Goal: Transaction & Acquisition: Purchase product/service

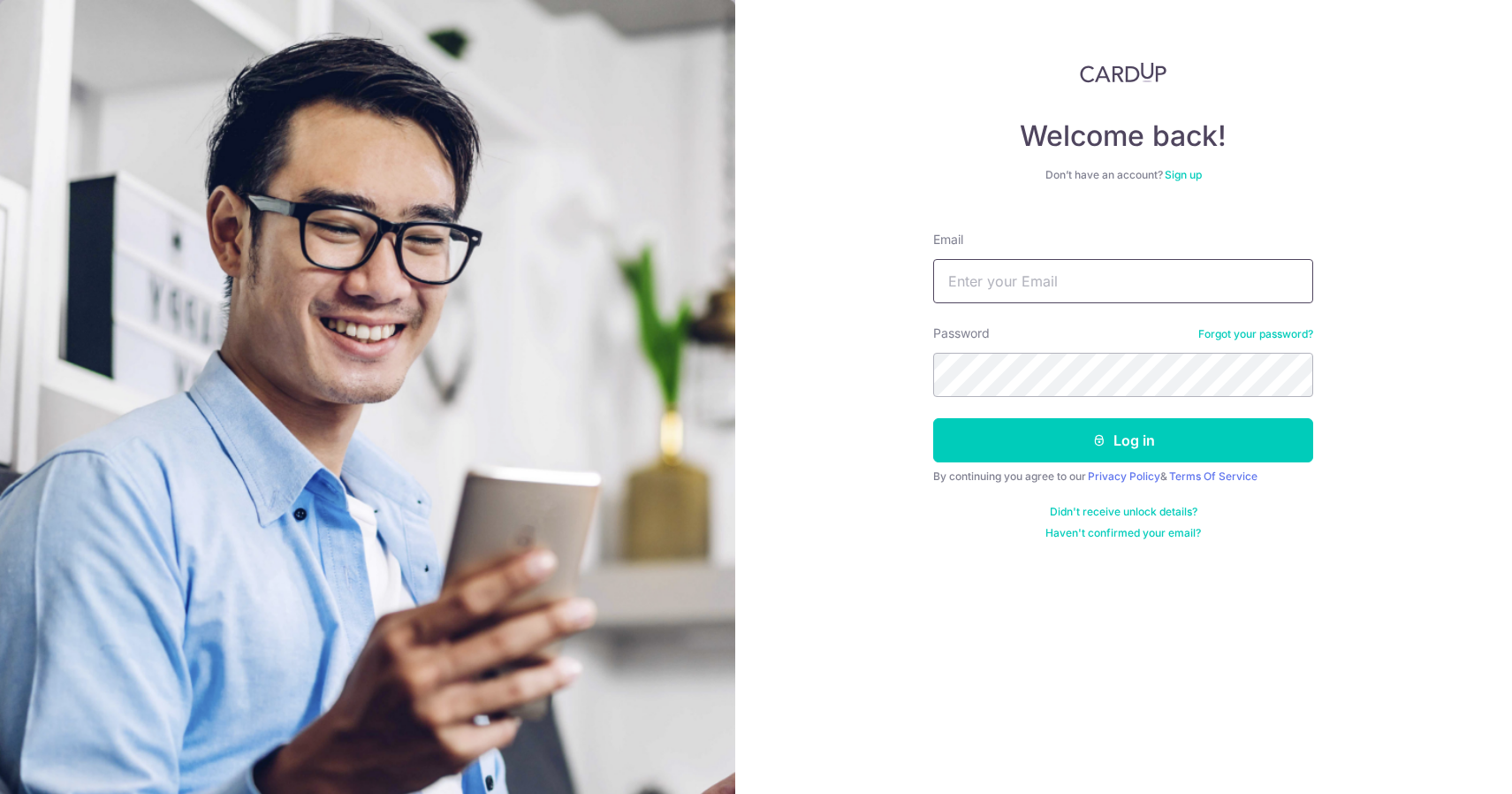
click at [983, 278] on input "Email" at bounding box center [1122, 281] width 380 height 45
type input "zane.gaps@gmail.com"
click at [1123, 440] on button "Log in" at bounding box center [1122, 440] width 380 height 45
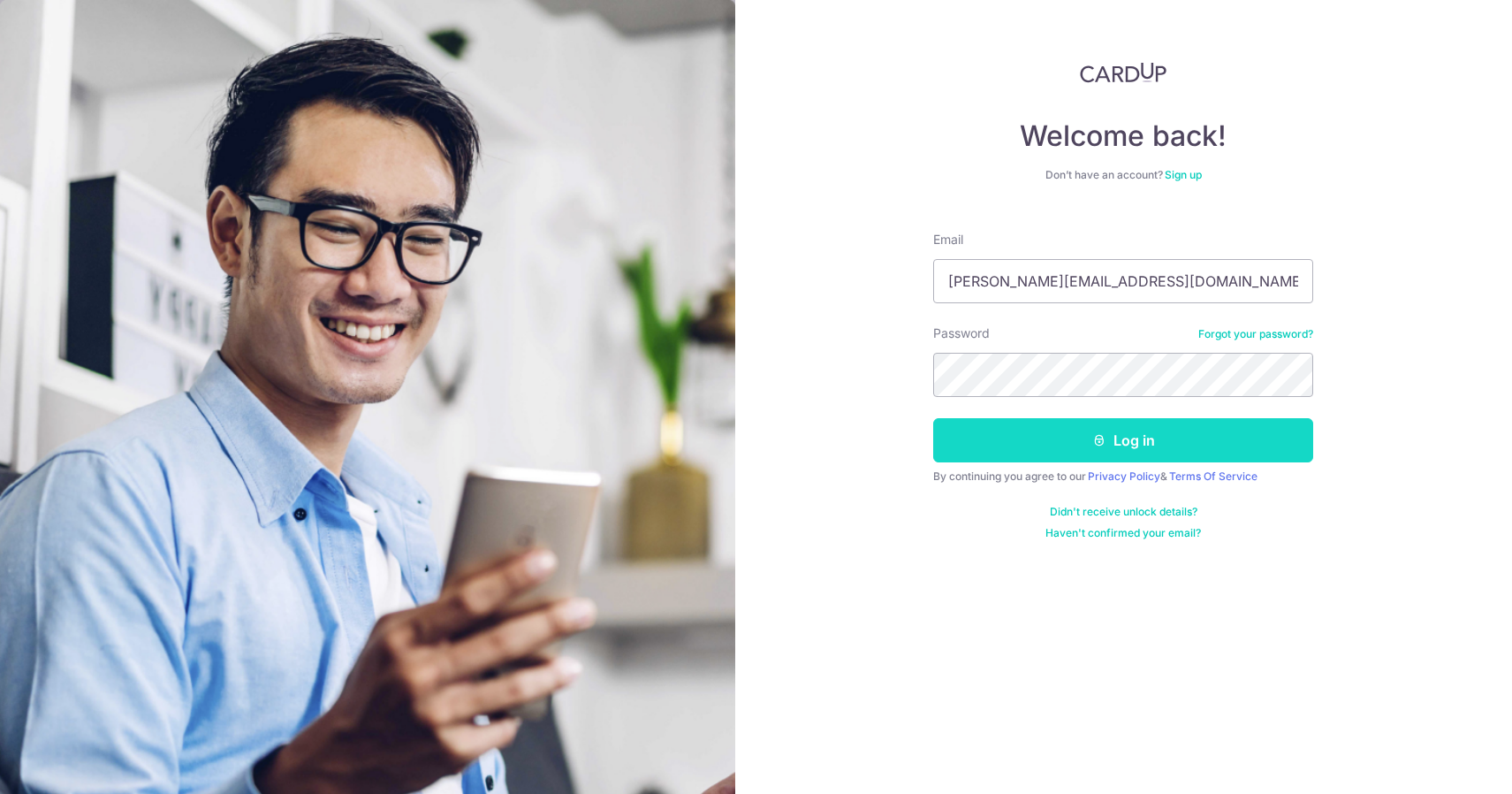
click at [1163, 446] on button "Log in" at bounding box center [1122, 440] width 380 height 45
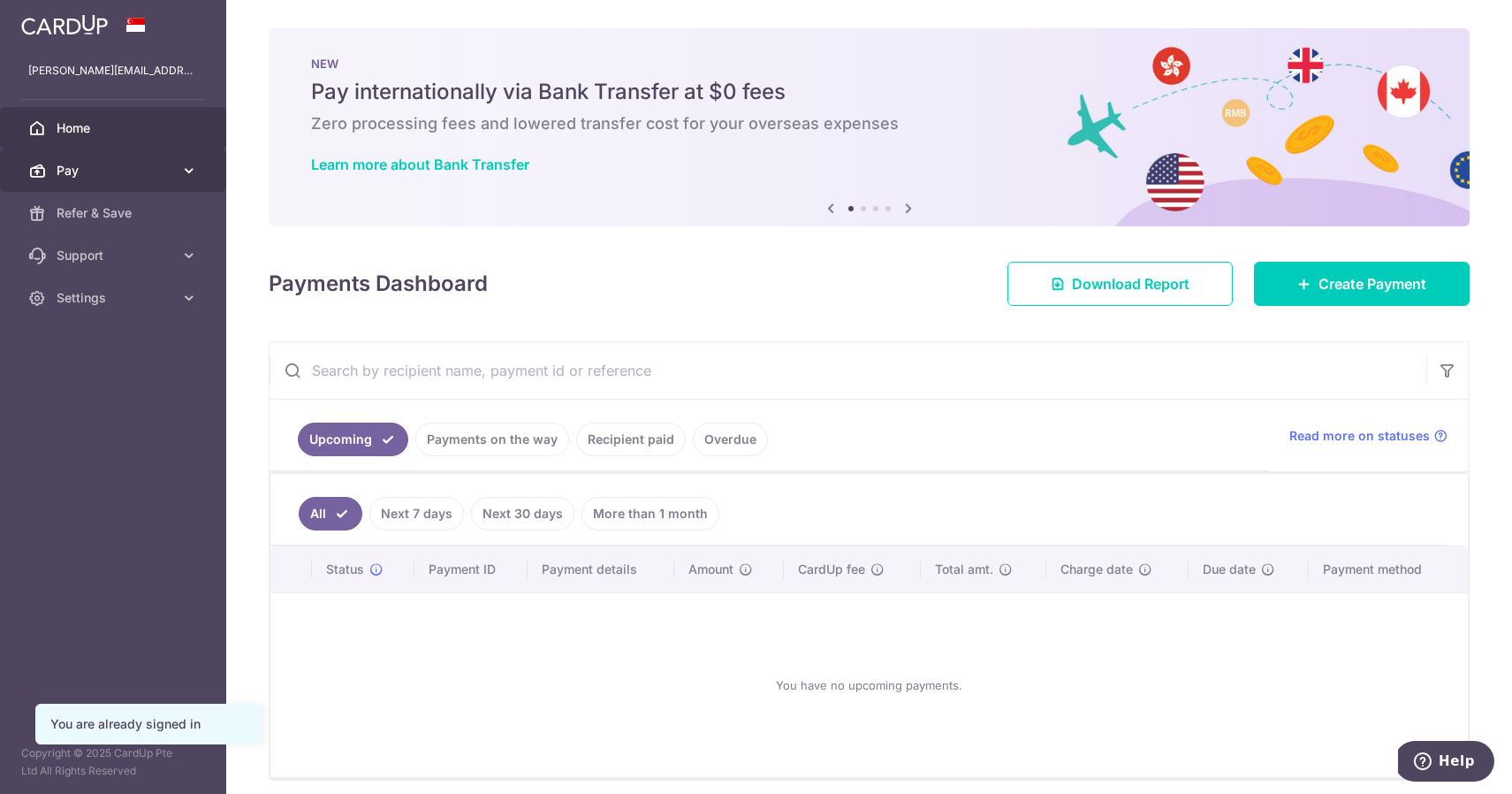
click at [94, 172] on span "Pay" at bounding box center [115, 171] width 117 height 18
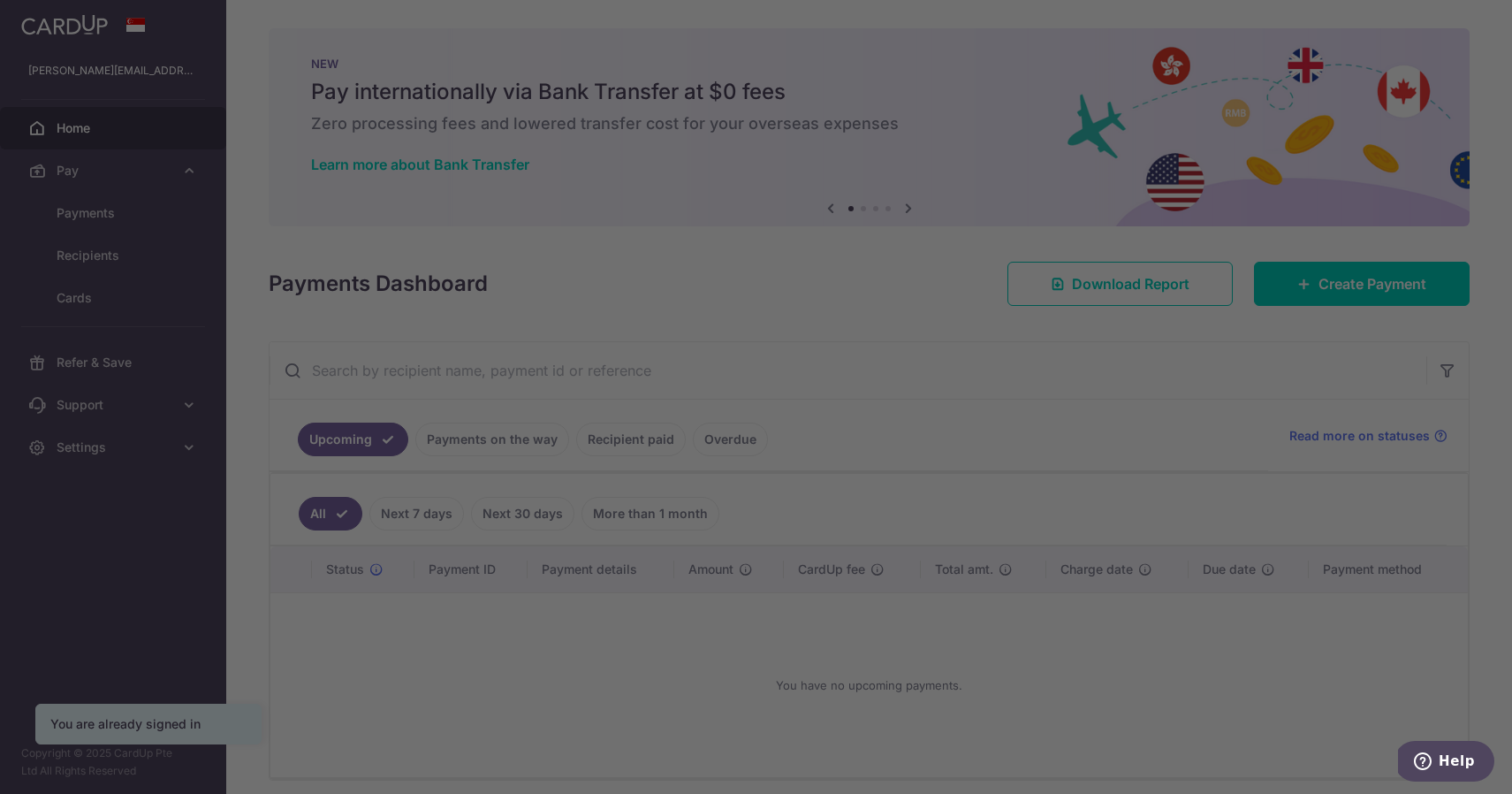
click at [1166, 383] on div at bounding box center [763, 401] width 1527 height 802
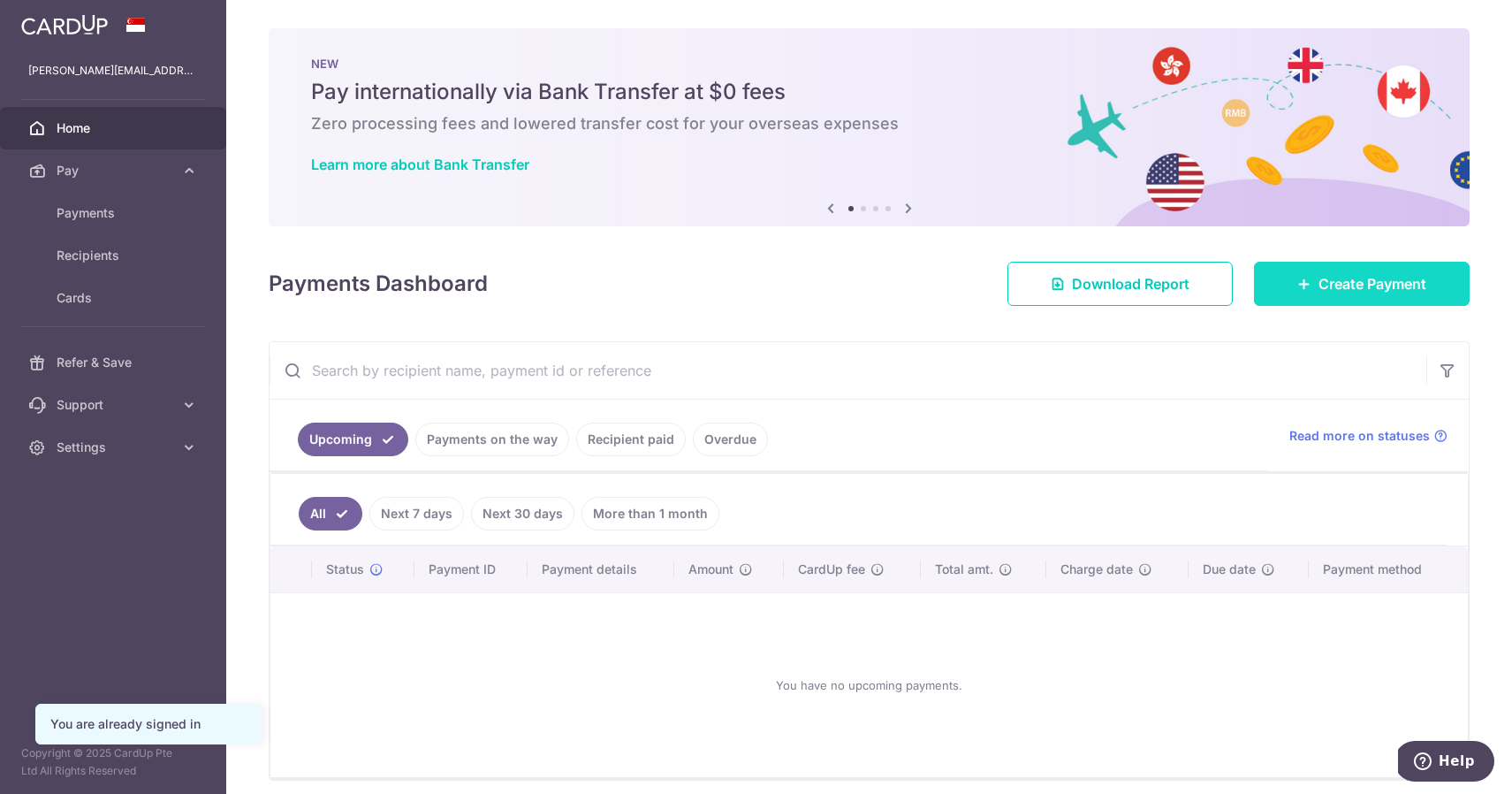
click at [1281, 293] on link "Create Payment" at bounding box center [1361, 284] width 215 height 45
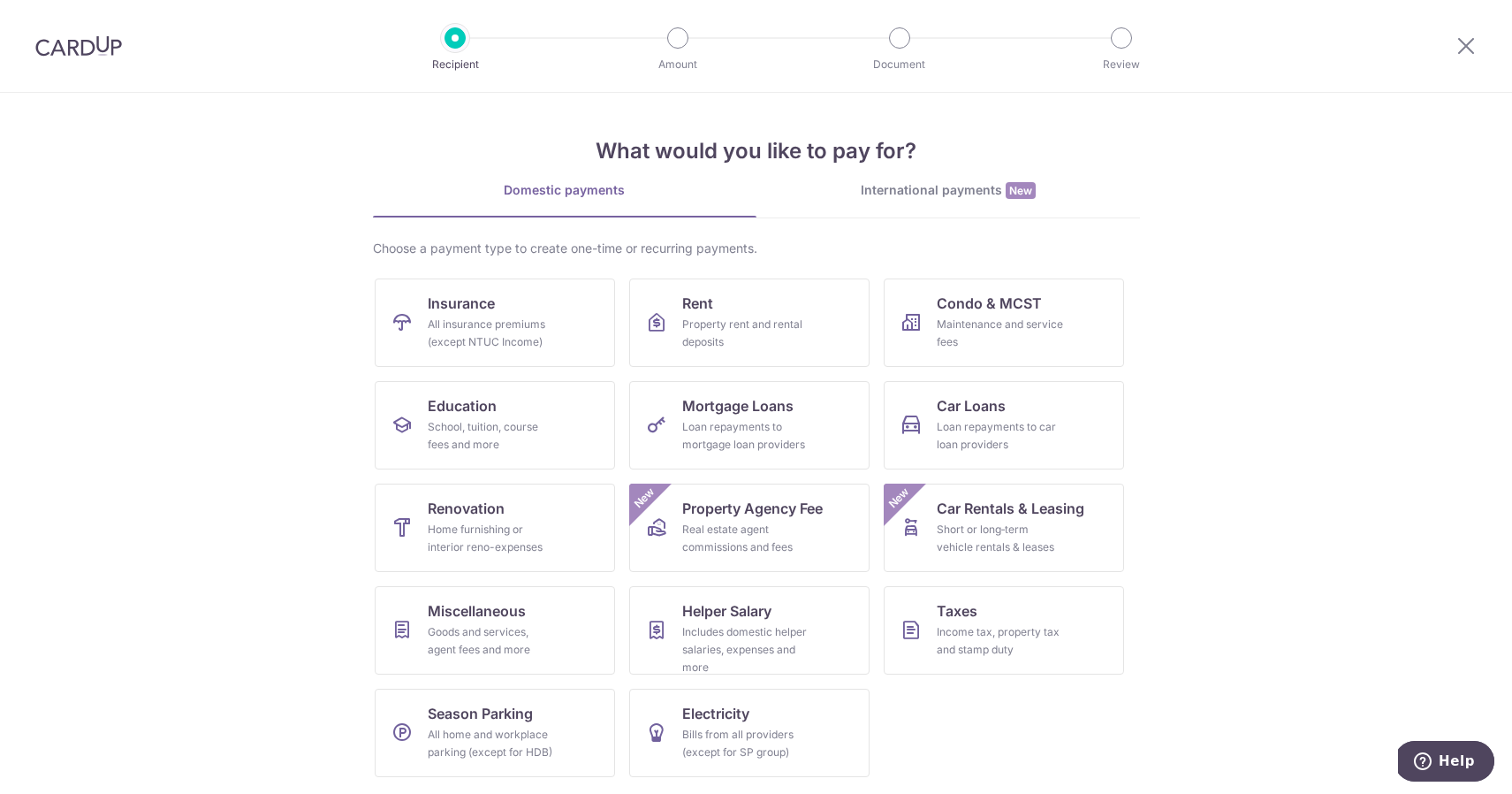
click at [228, 320] on section "What would you like to pay for? Domestic payments International payments New Ch…" at bounding box center [756, 444] width 1512 height 701
click at [1467, 39] on icon at bounding box center [1465, 46] width 21 height 22
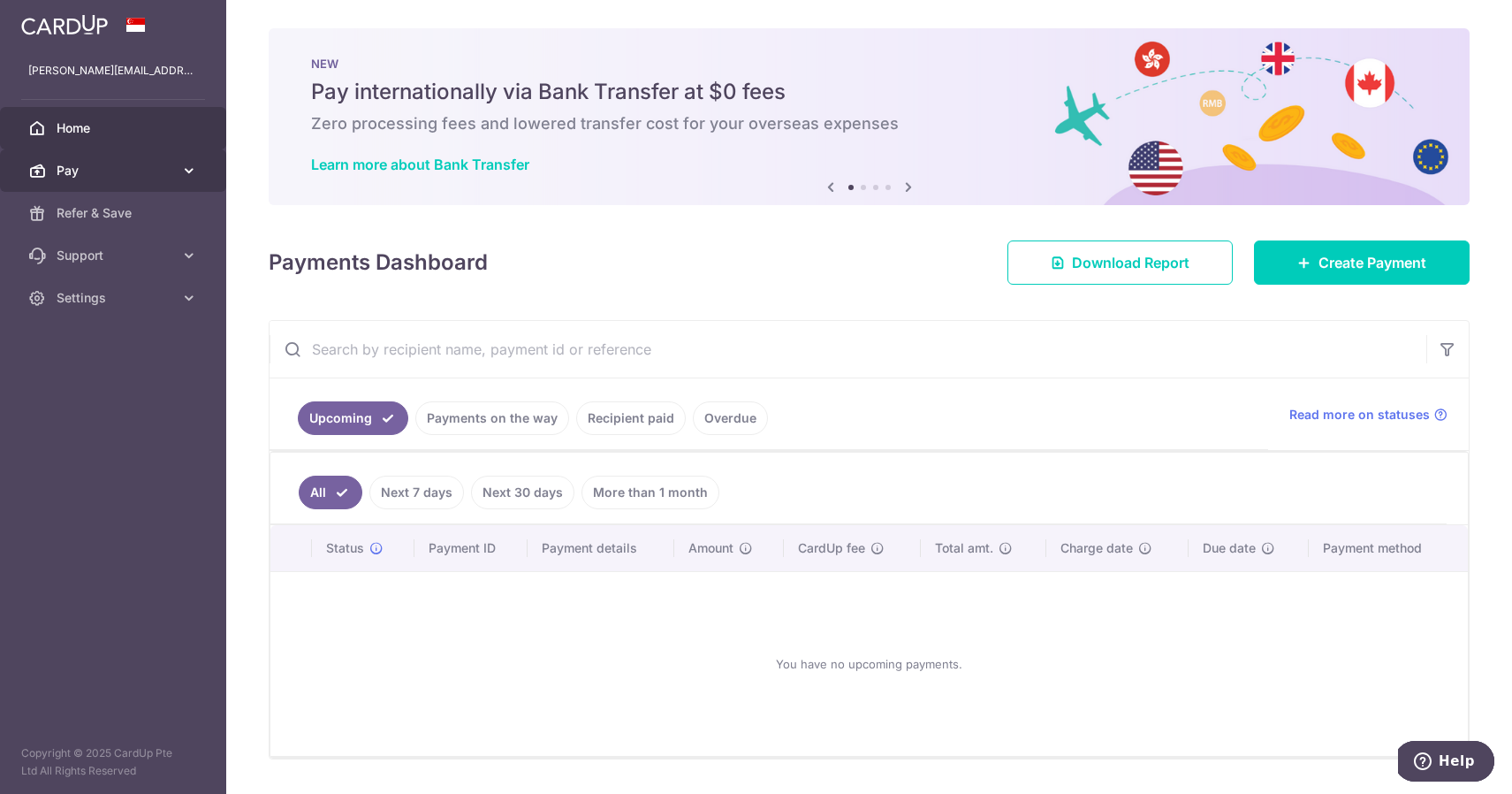
click at [111, 168] on span "Pay" at bounding box center [115, 171] width 117 height 18
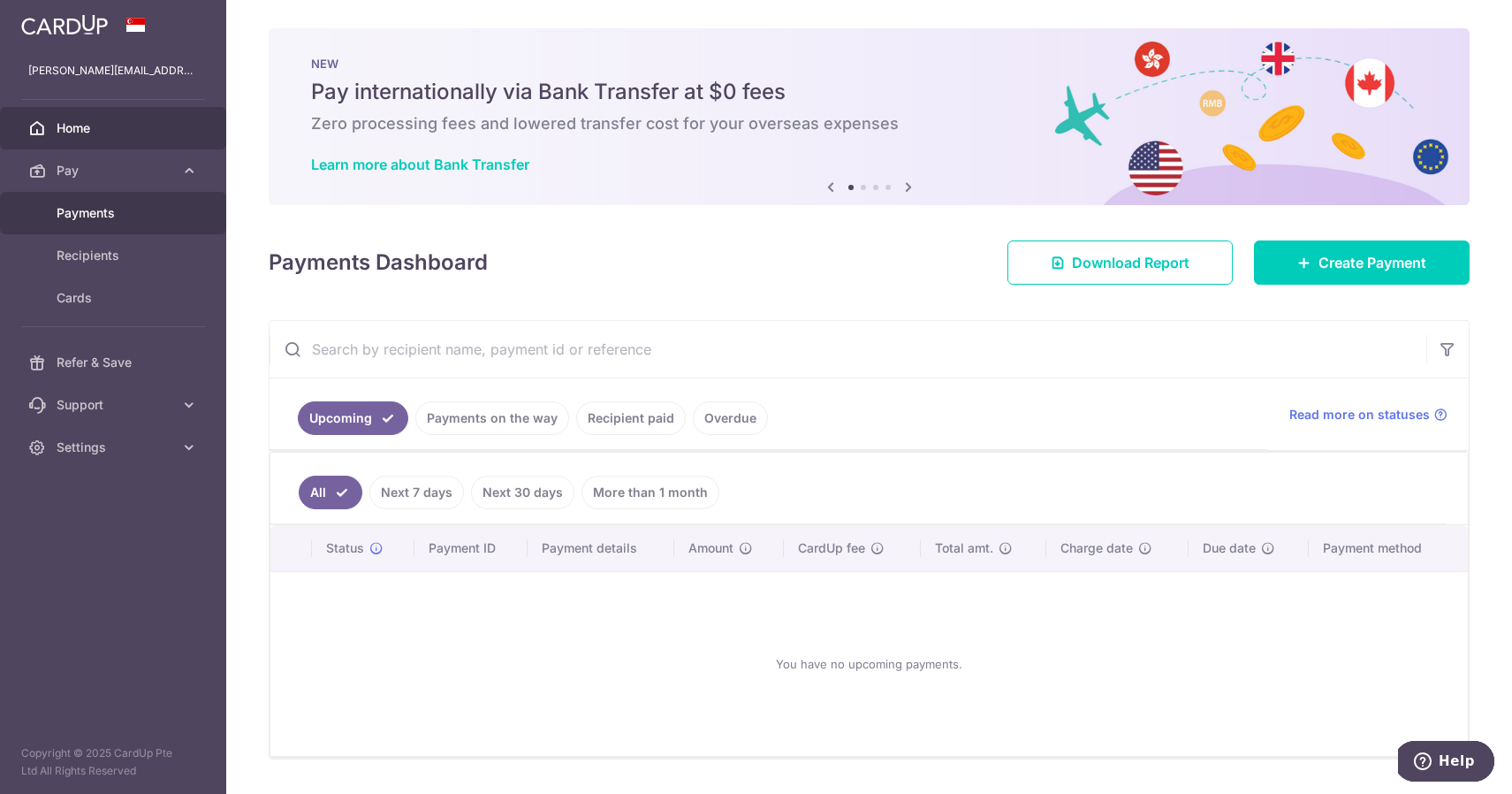
click at [101, 208] on span "Payments" at bounding box center [115, 213] width 117 height 18
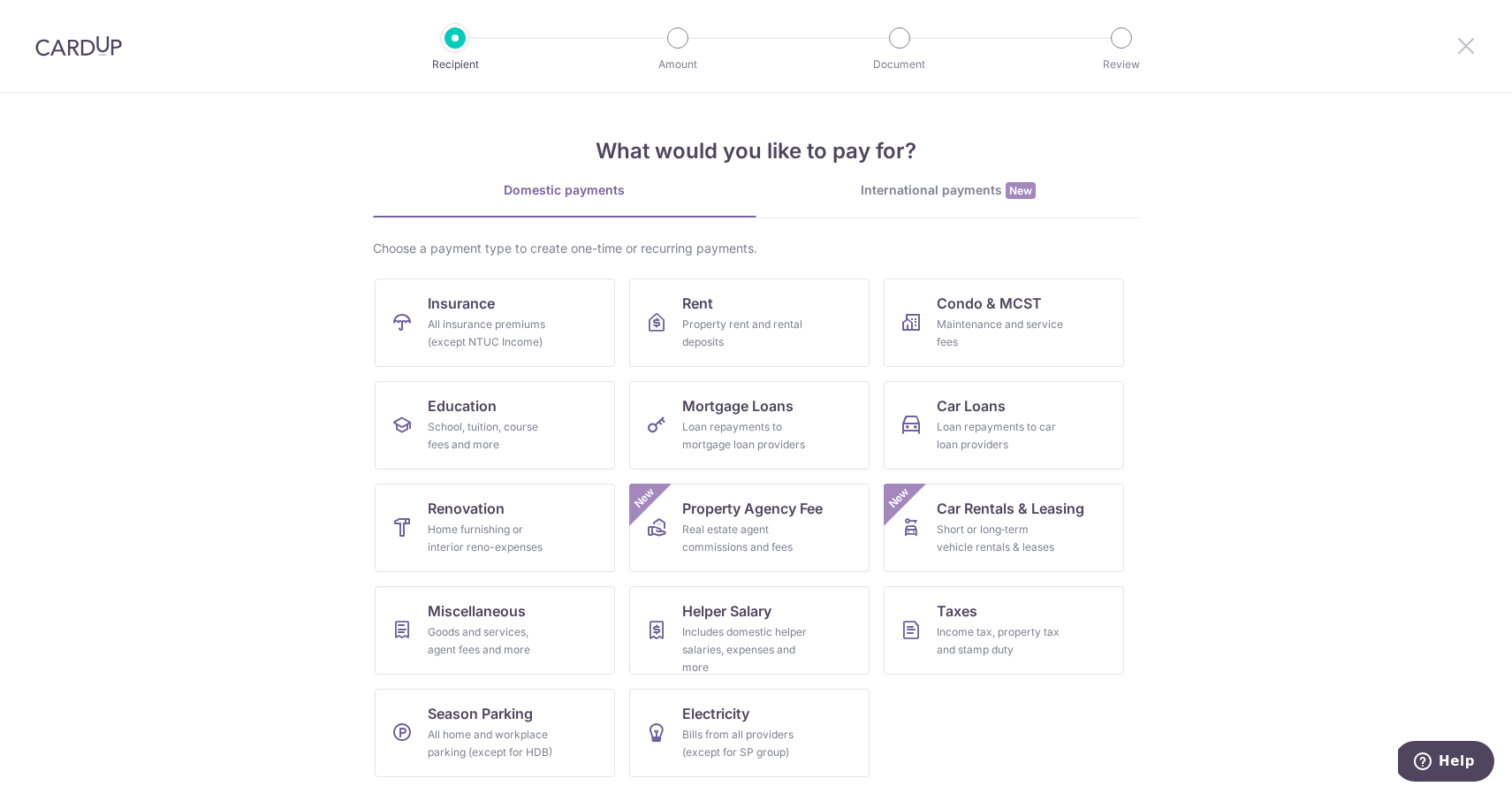
click at [1458, 36] on icon at bounding box center [1465, 46] width 21 height 22
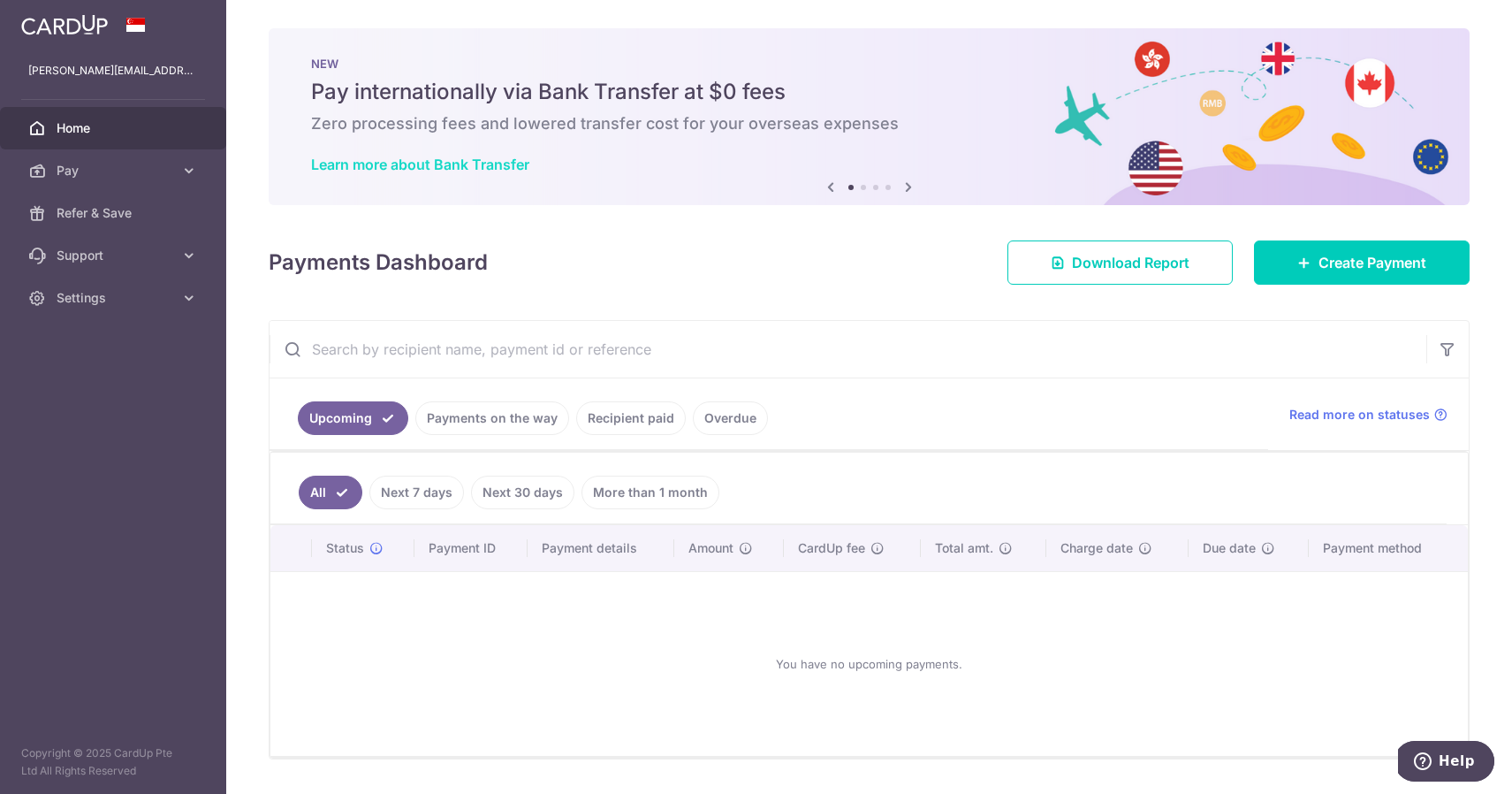
click at [428, 164] on link "Learn more about Bank Transfer" at bounding box center [420, 165] width 218 height 18
click at [1304, 264] on icon at bounding box center [1304, 262] width 14 height 14
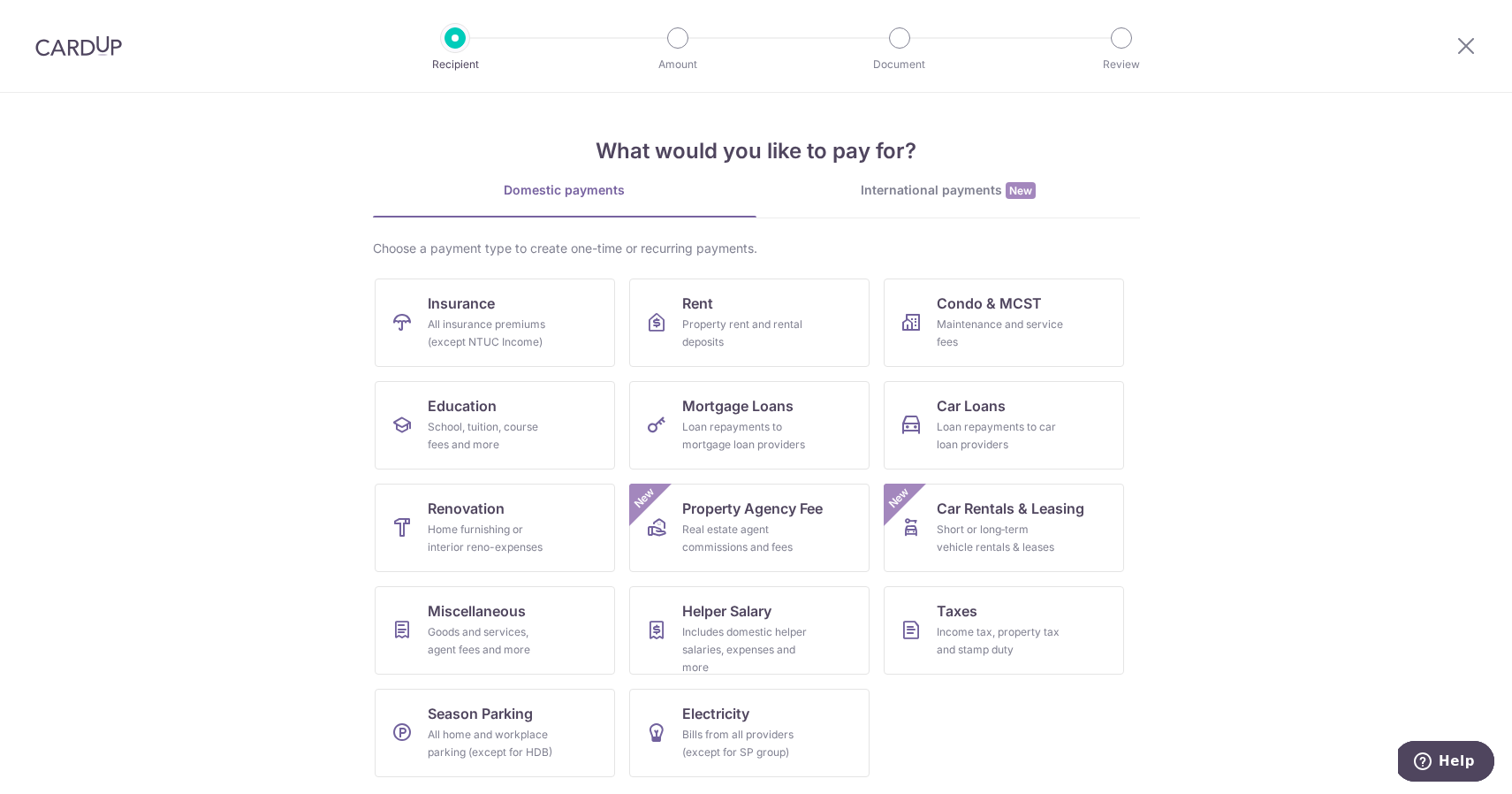
click at [988, 185] on div "International payments New" at bounding box center [947, 191] width 383 height 19
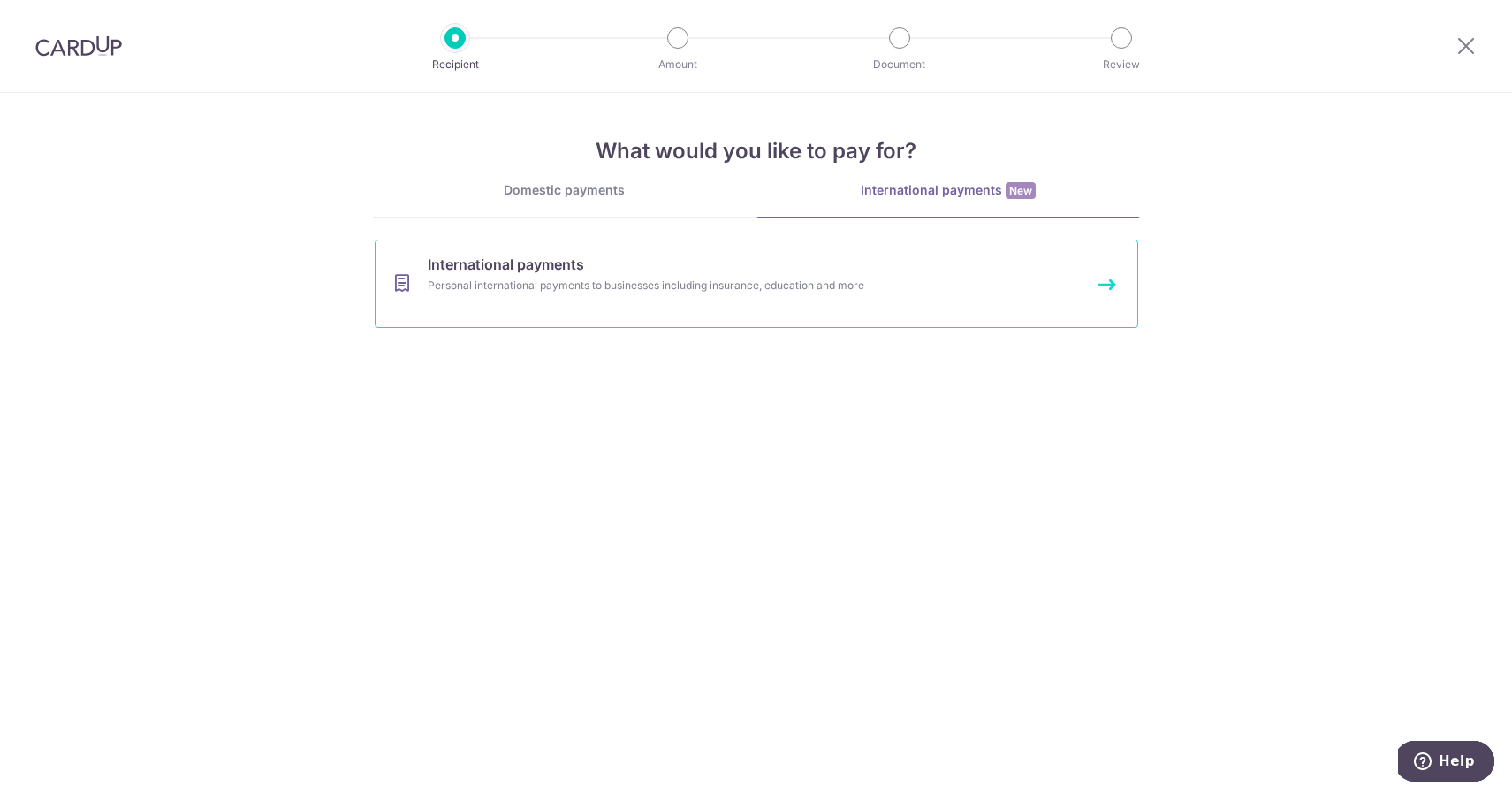
click at [614, 273] on link "International payments Personal international payments to businesses including …" at bounding box center [756, 283] width 763 height 88
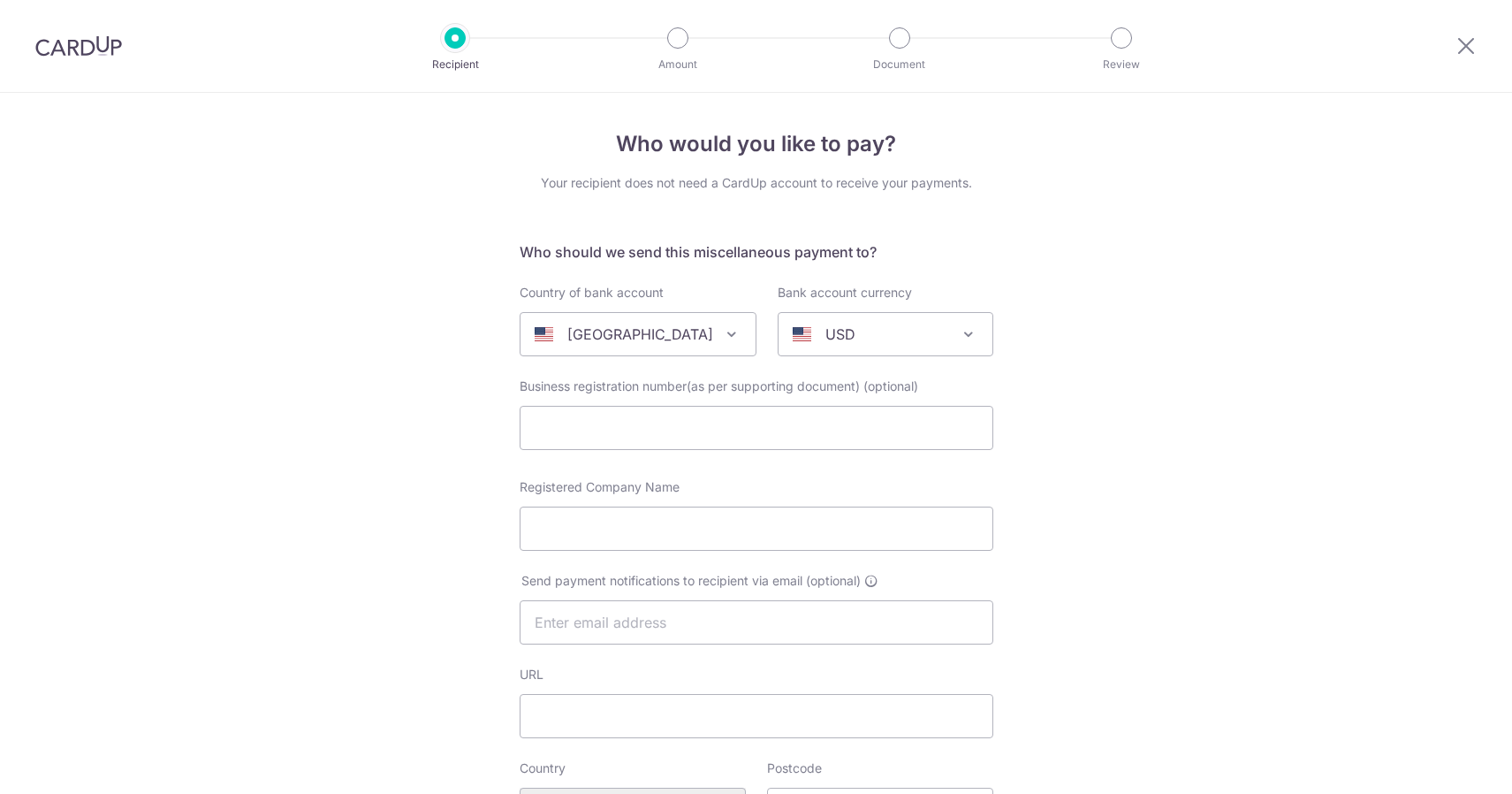
select select
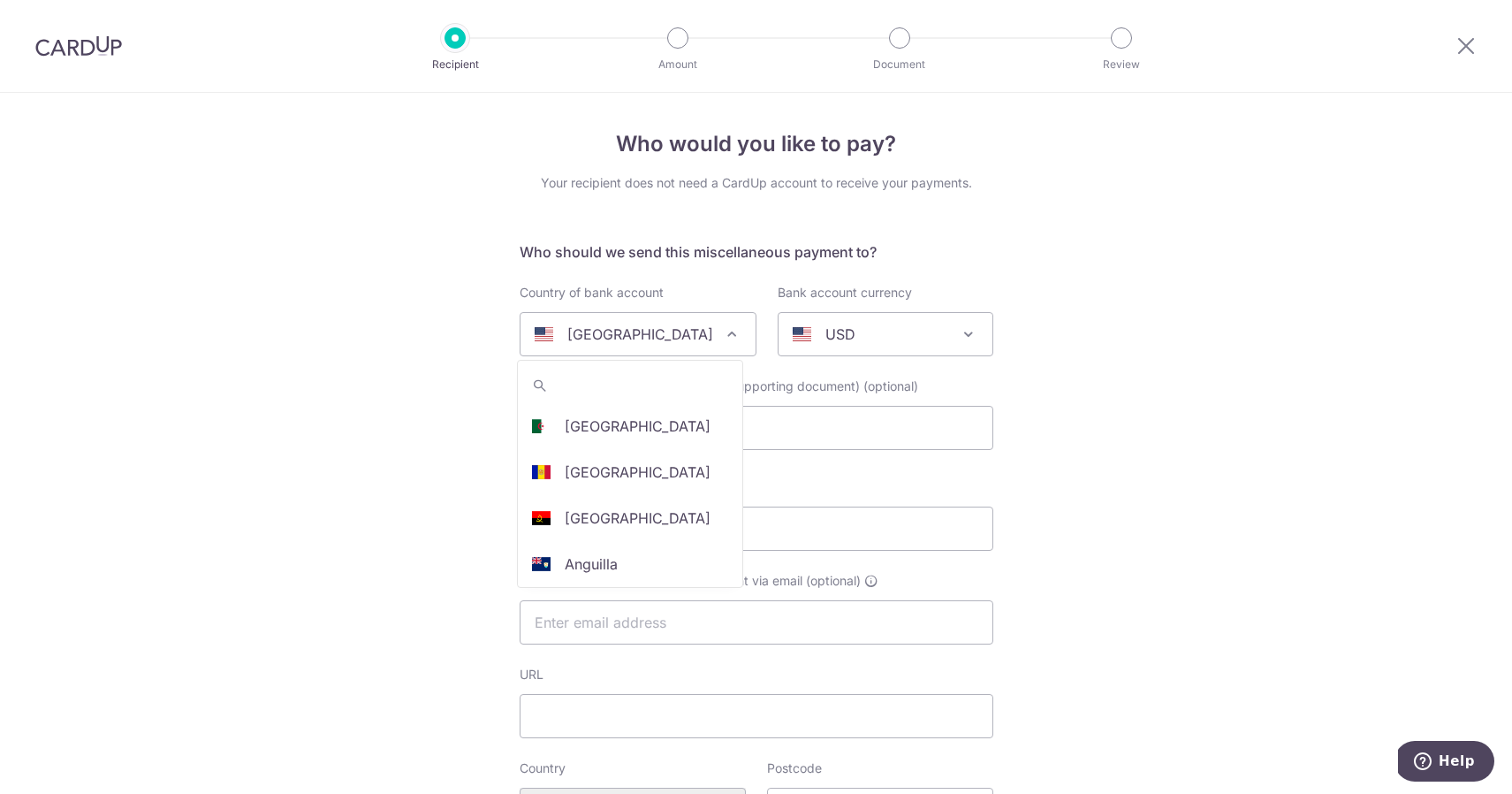
click at [694, 334] on div "[GEOGRAPHIC_DATA]" at bounding box center [624, 333] width 179 height 21
type input "sw"
select select "43"
select select "[GEOGRAPHIC_DATA]"
select select
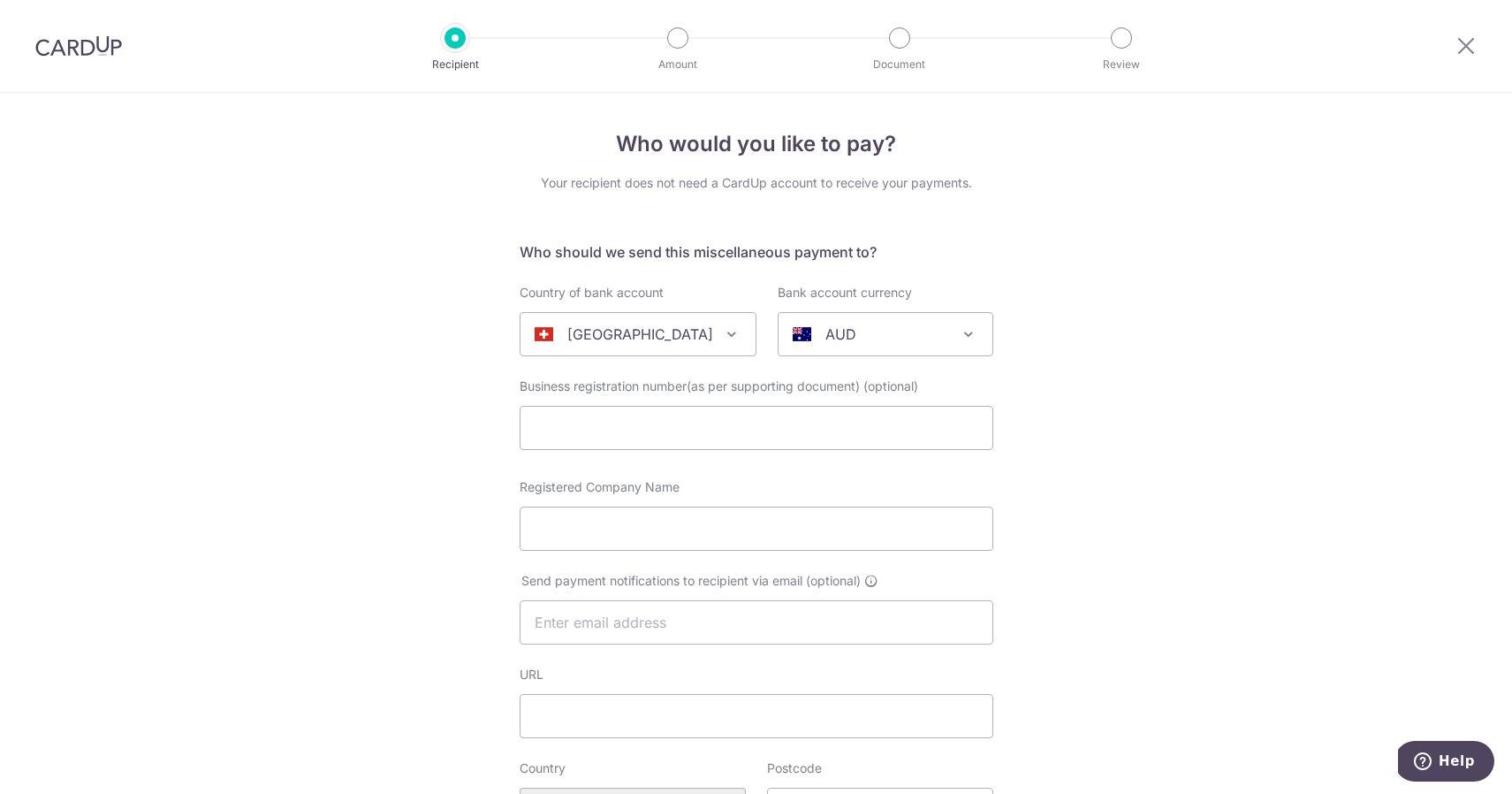
click at [937, 344] on span "AUD" at bounding box center [886, 333] width 214 height 43
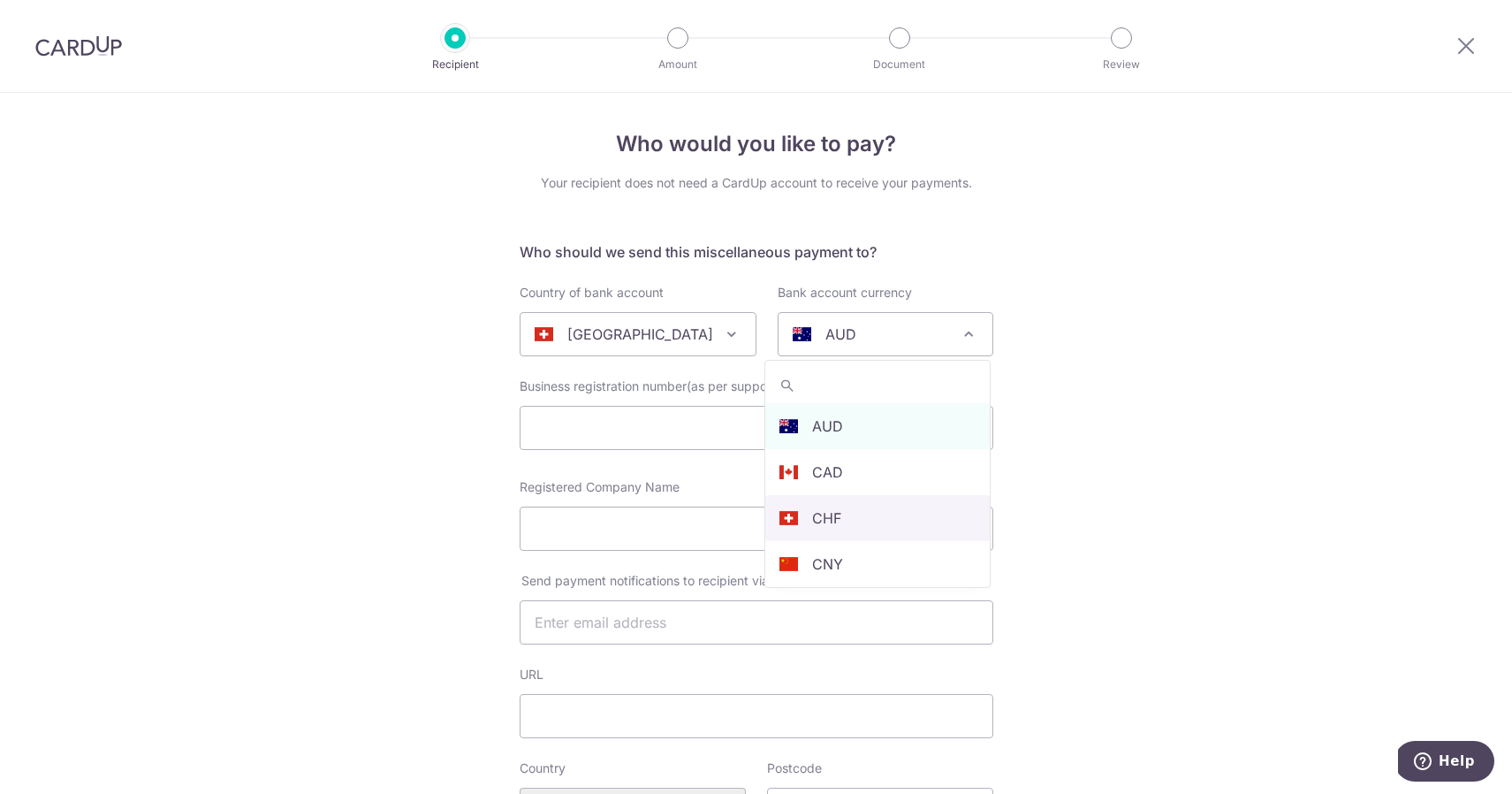
select select "23"
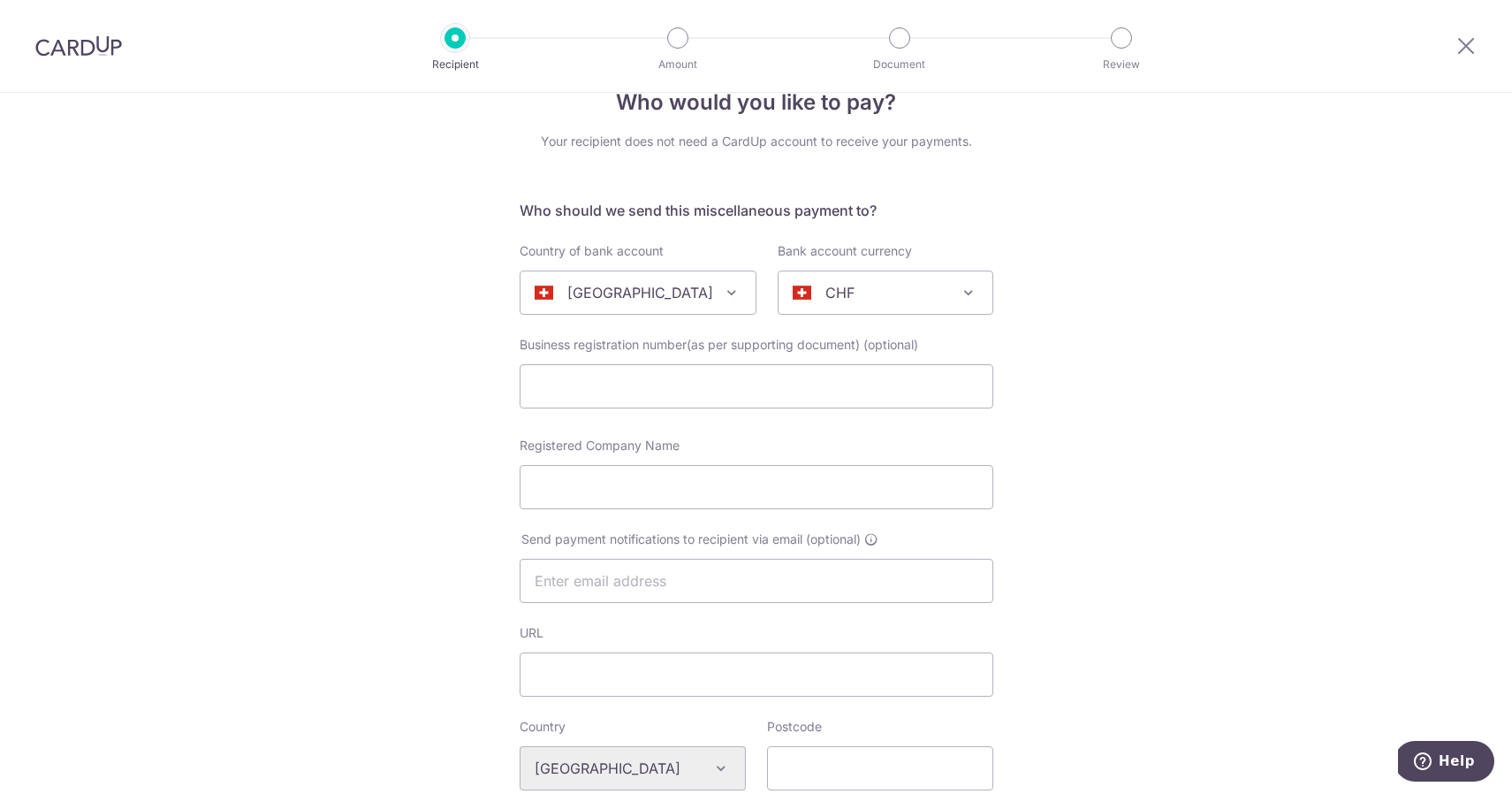
scroll to position [69, 0]
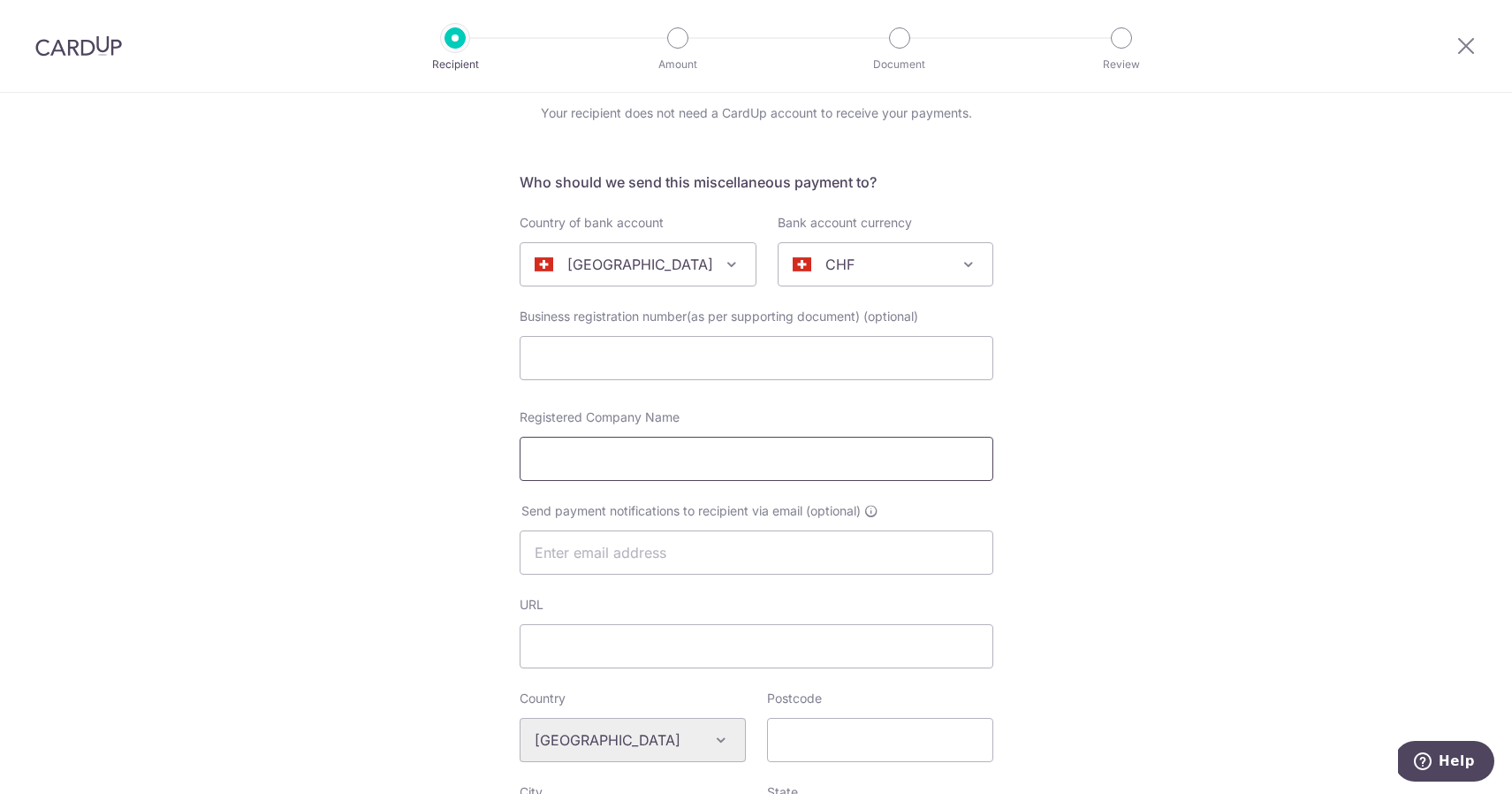
paste input "Polizei Kanton Solothurn"
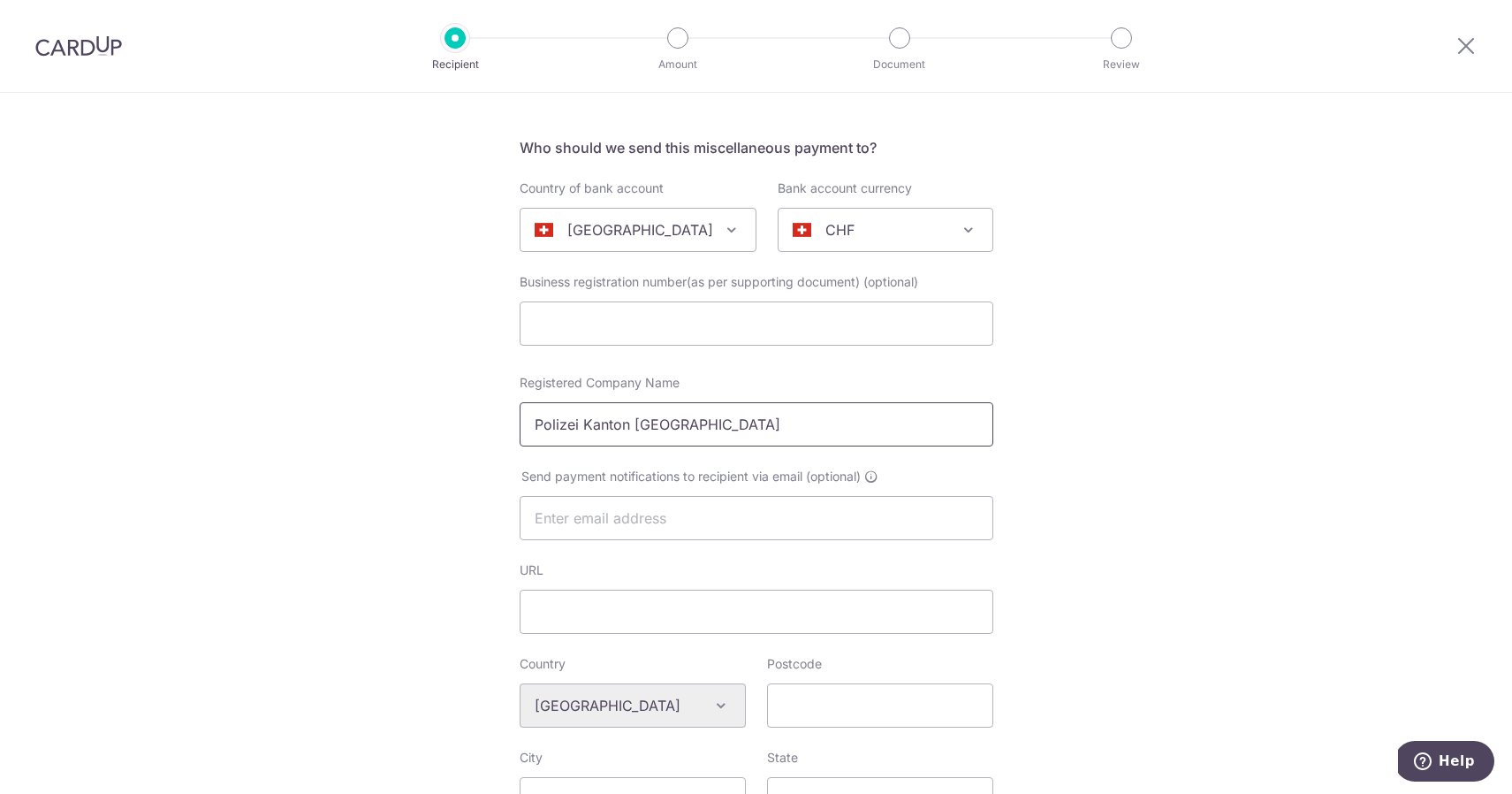
scroll to position [108, 0]
type input "Polizei Kanton Solothurn"
paste input "obz@kapo.so.ch"
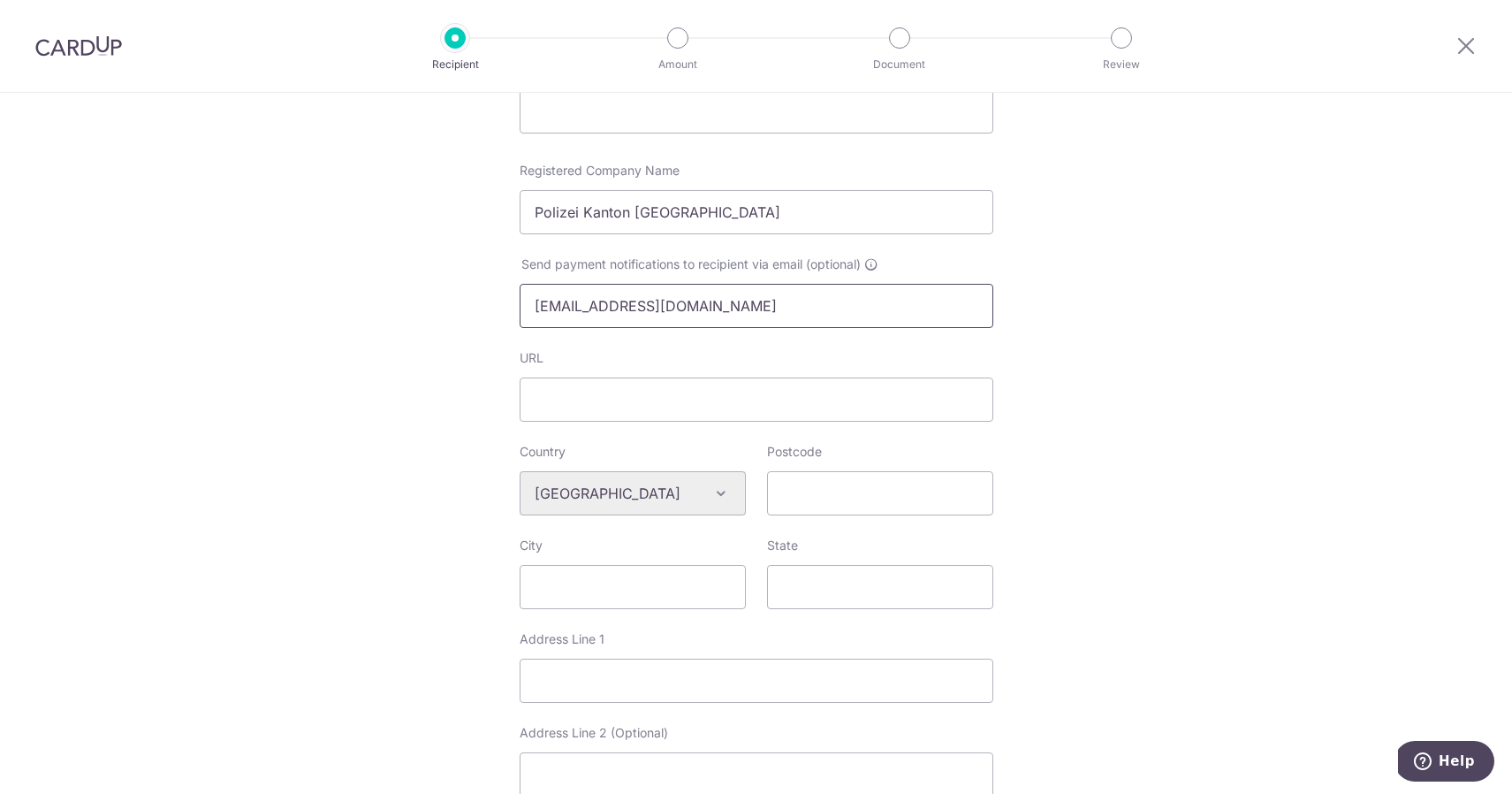
scroll to position [367, 0]
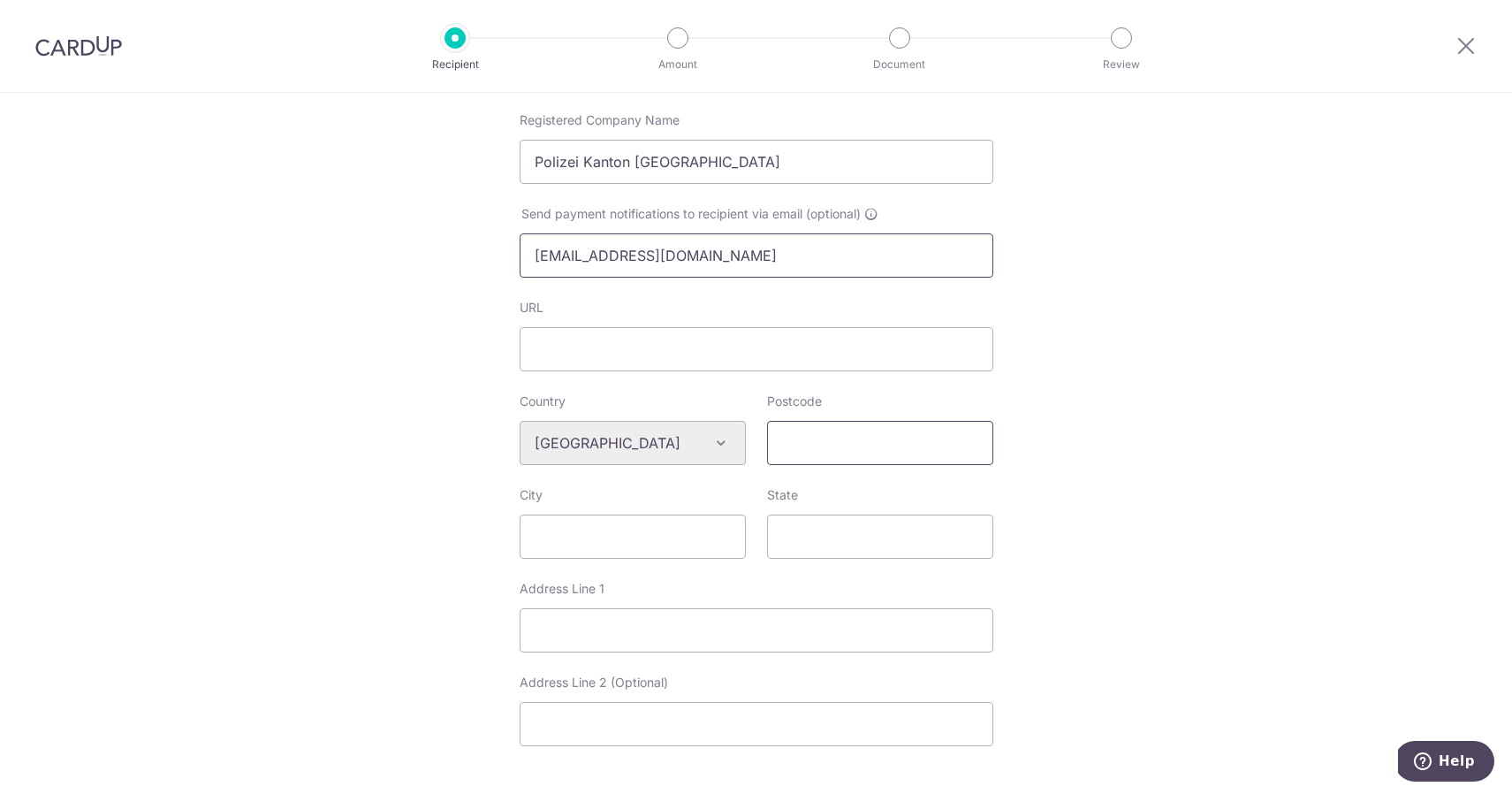
type input "obz@kapo.so.ch"
paste input "4503"
type input "4503"
paste input "Solothurn"
type input "Solothurn"
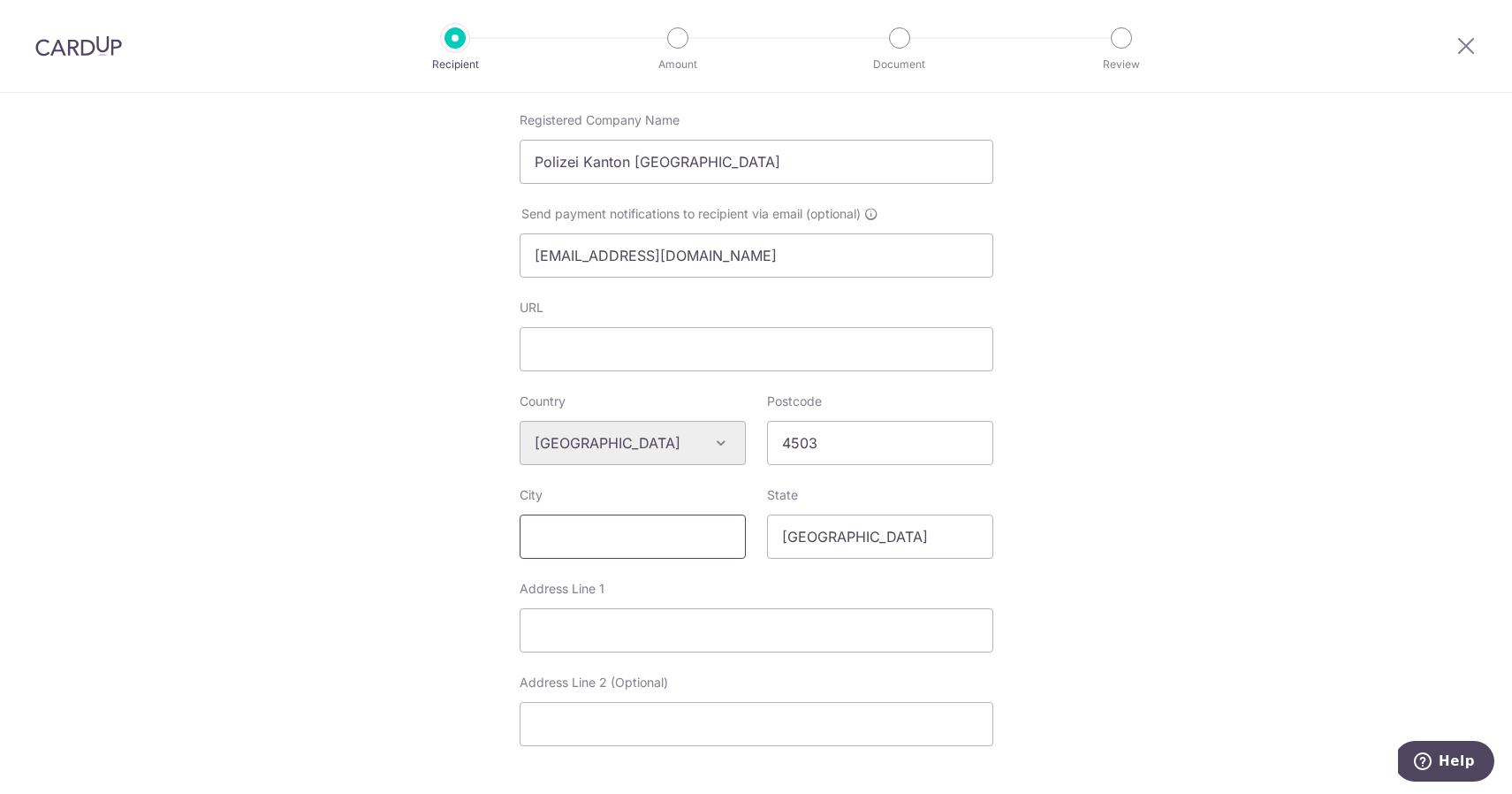
click at [600, 537] on input "City" at bounding box center [633, 536] width 226 height 45
paste input "Werkhofstrasse 33"
type input "Werkhofstrasse 33"
paste input "Werkhofstrasse 33"
type input "Werkhofstrasse 33"
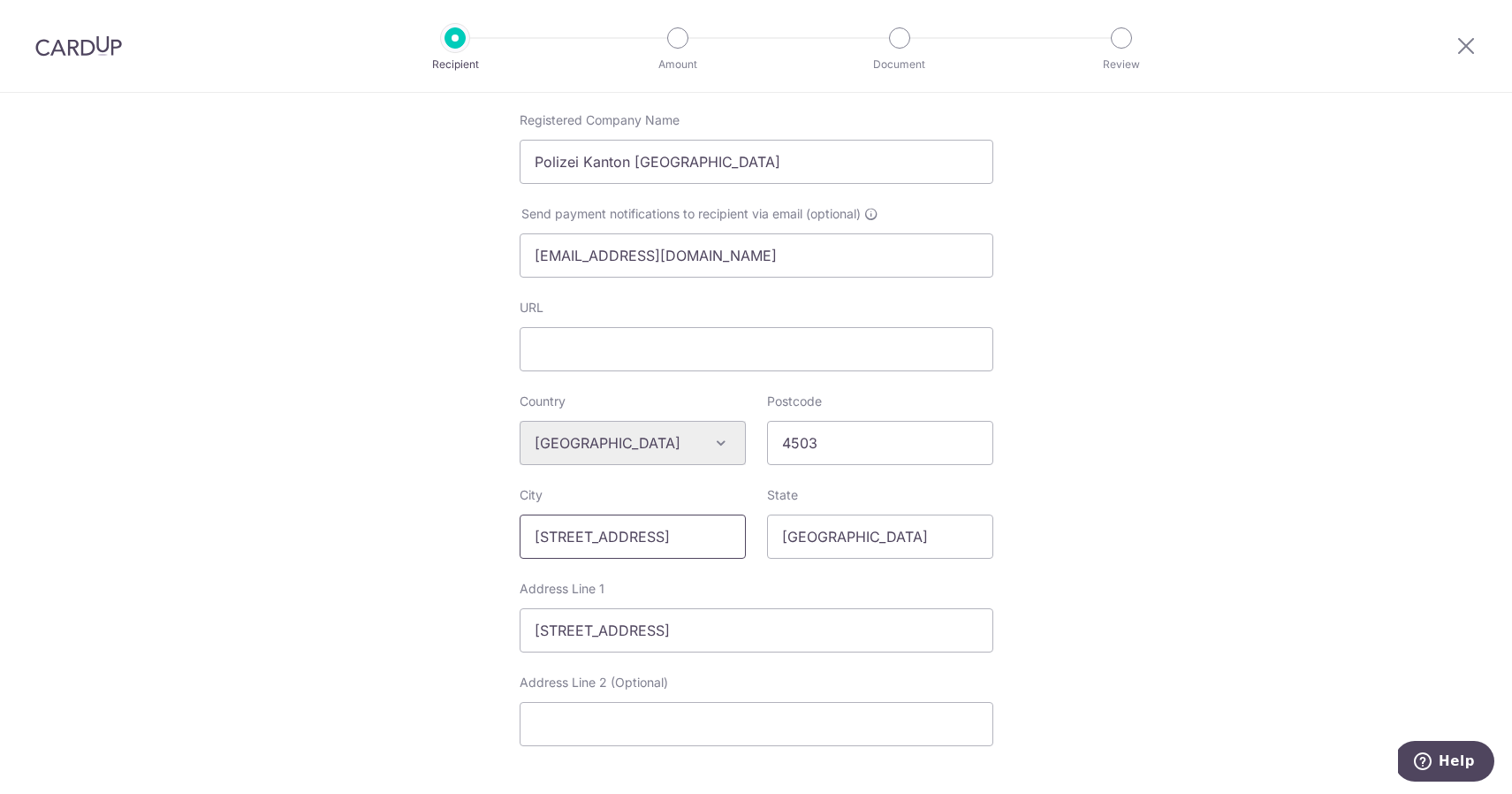
click at [686, 521] on input "Werkhofstrasse 33" at bounding box center [633, 536] width 226 height 45
paste input "Ordnungsbussen"
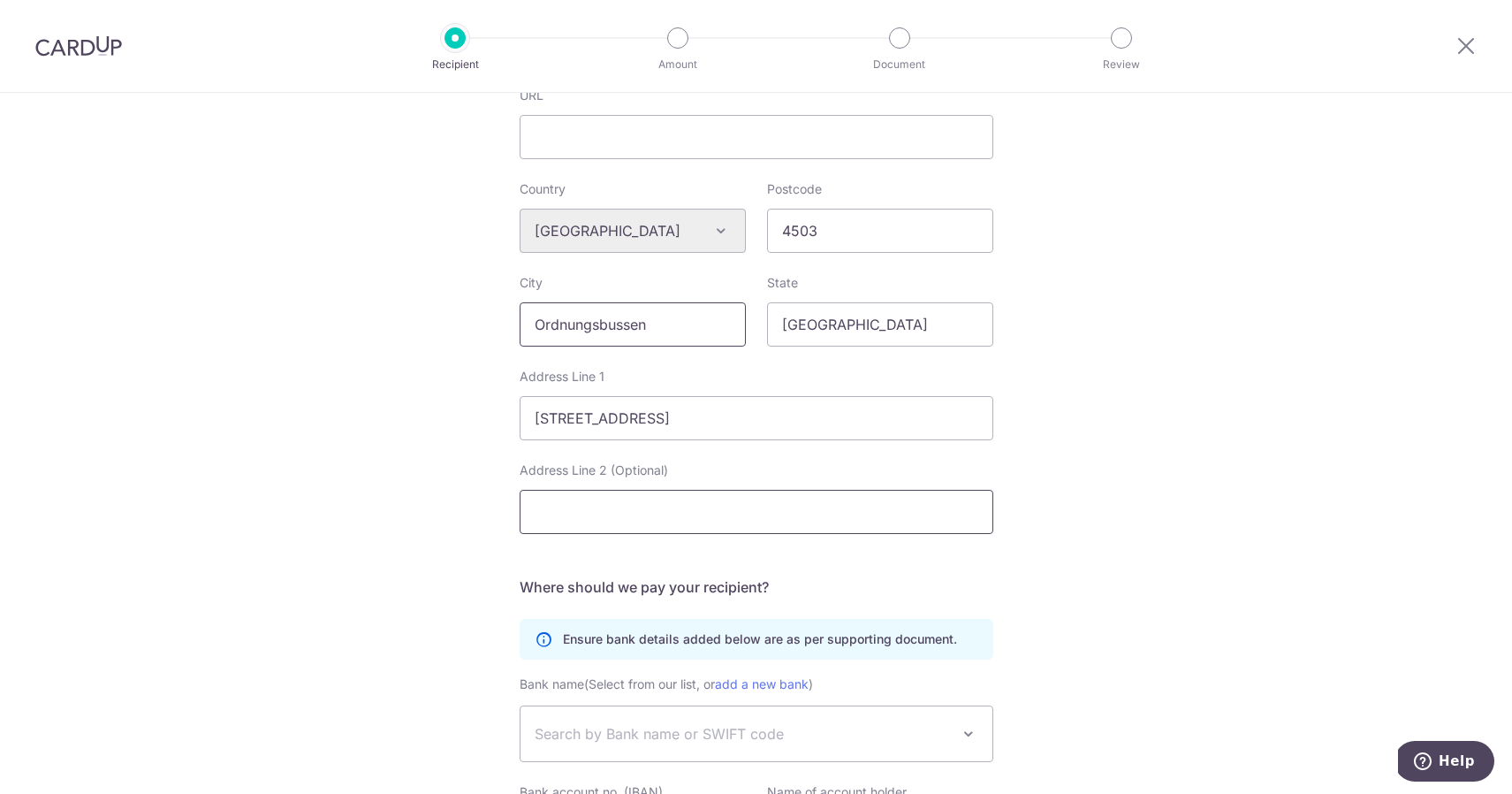
scroll to position [757, 0]
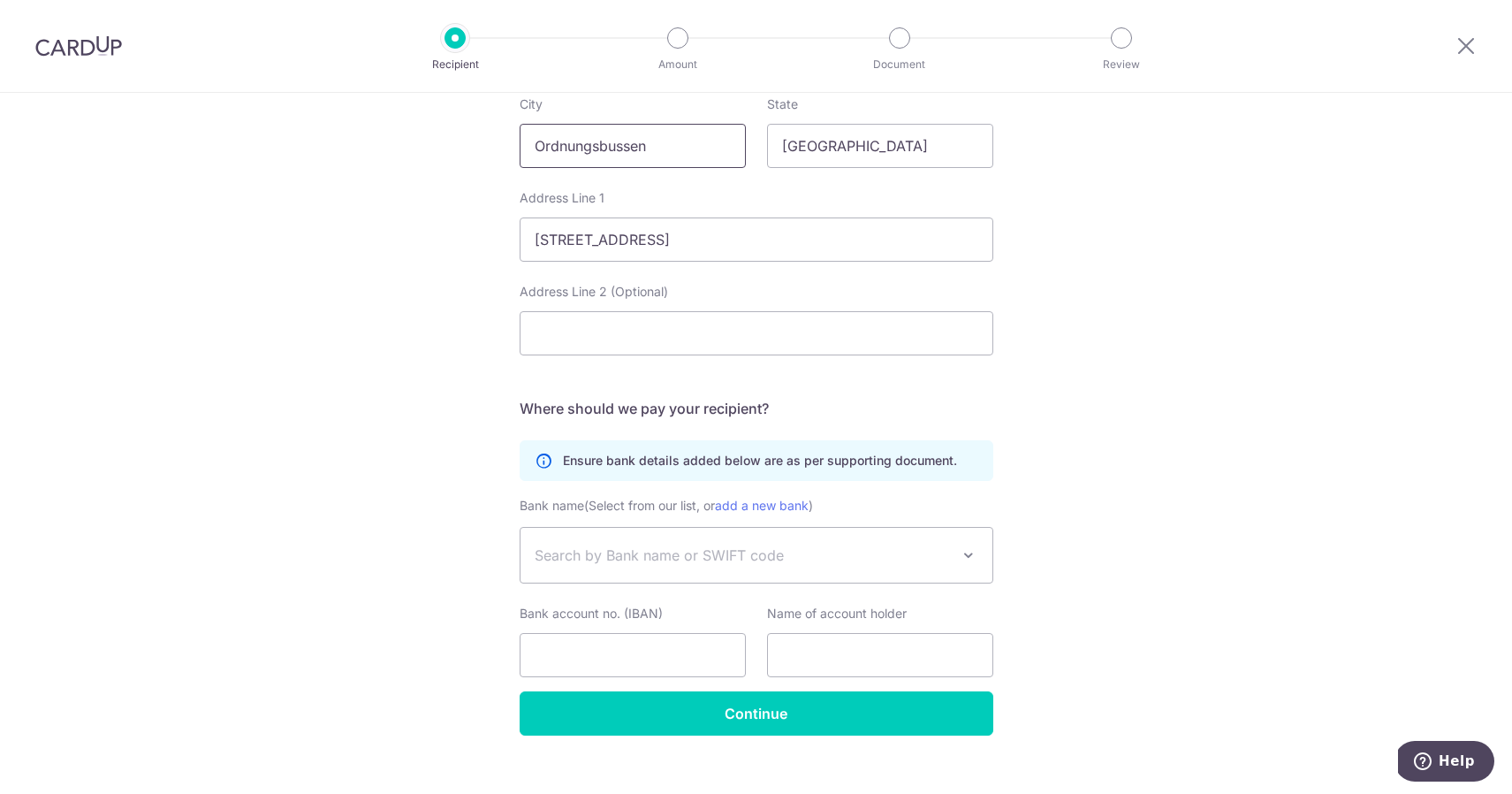
type input "Ordnungsbussen"
click at [741, 561] on span "Search by Bank name or SWIFT code" at bounding box center [742, 555] width 416 height 21
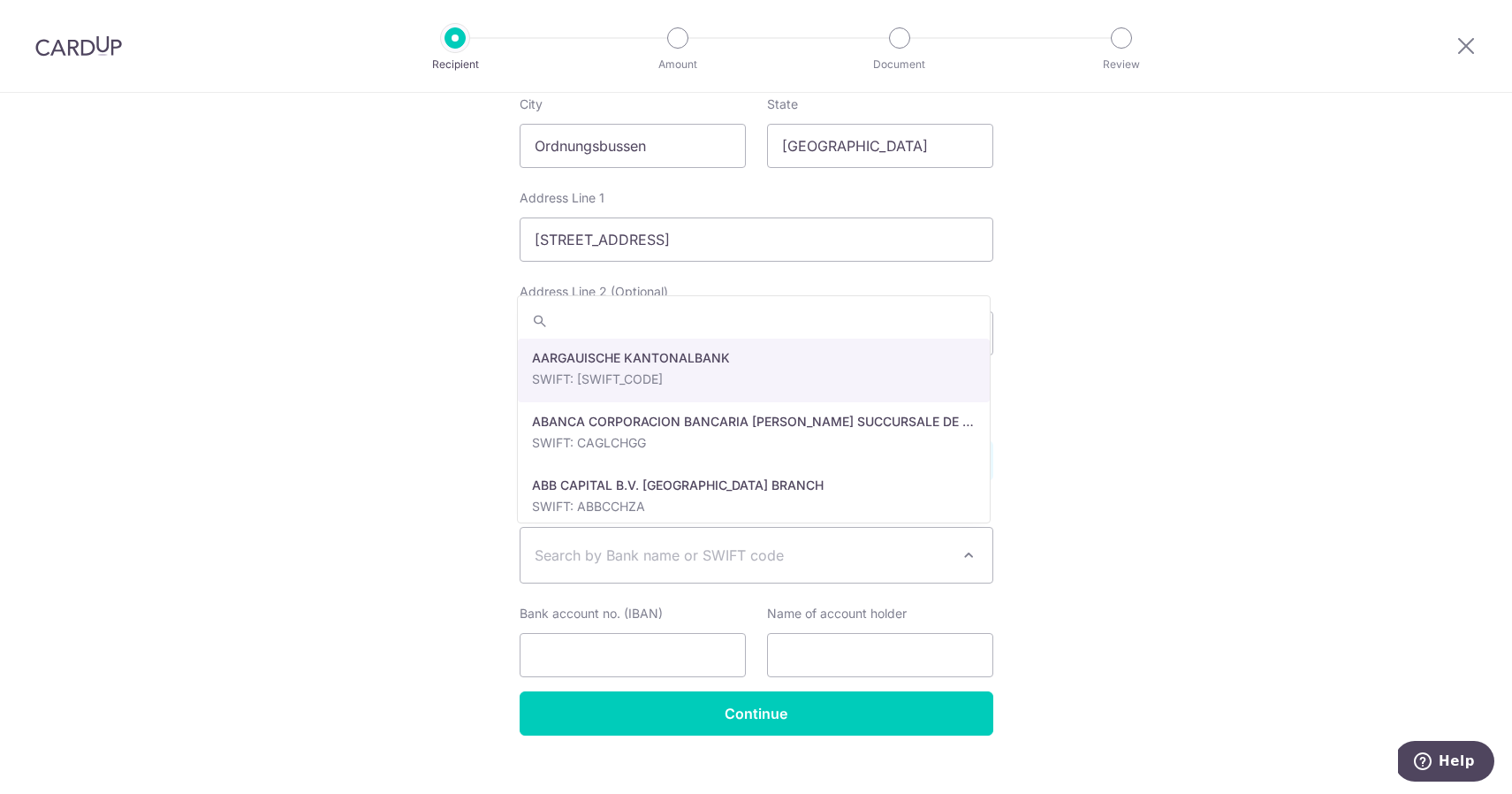
paste input "KBSOCH22"
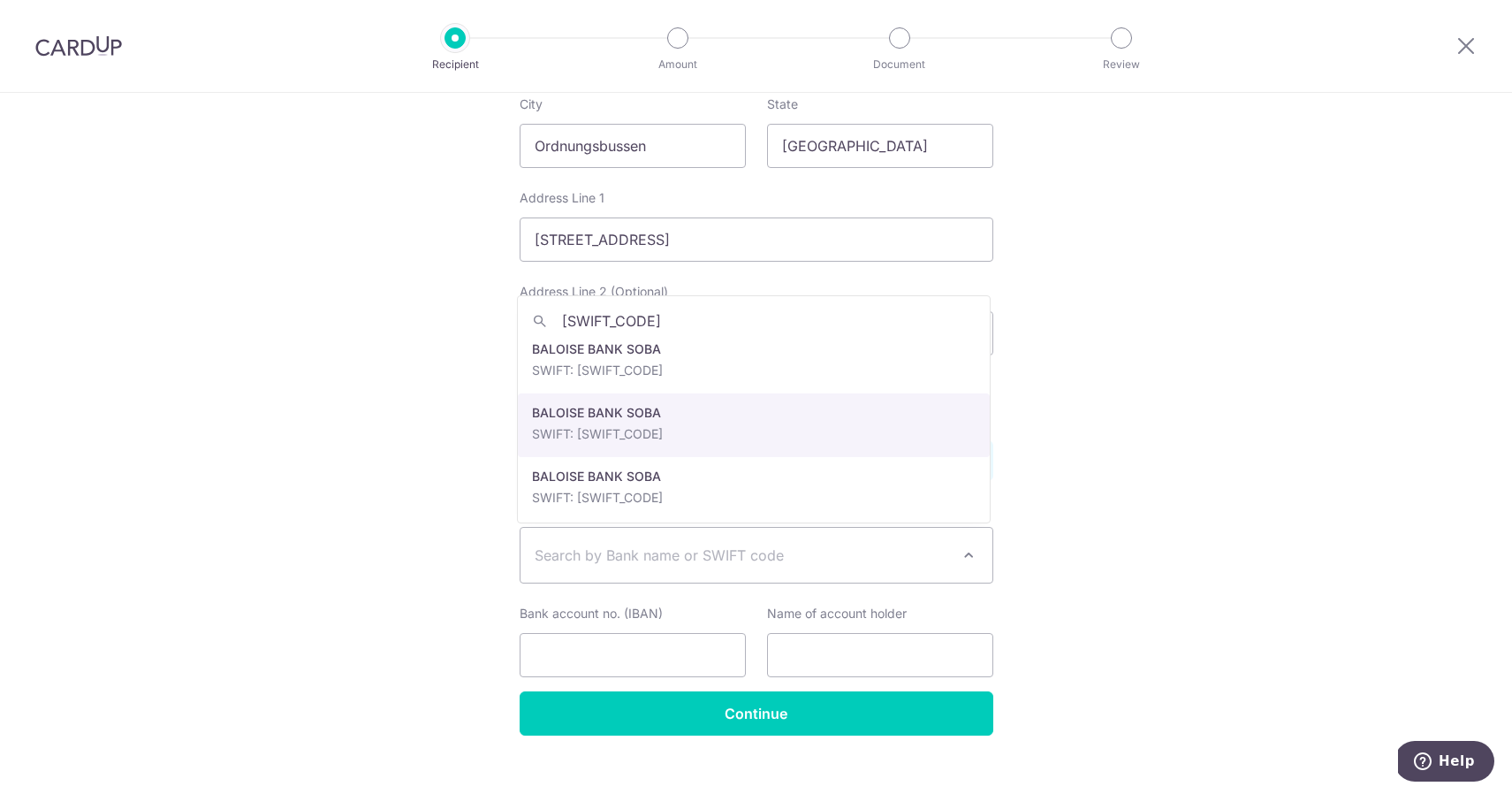
scroll to position [77, 0]
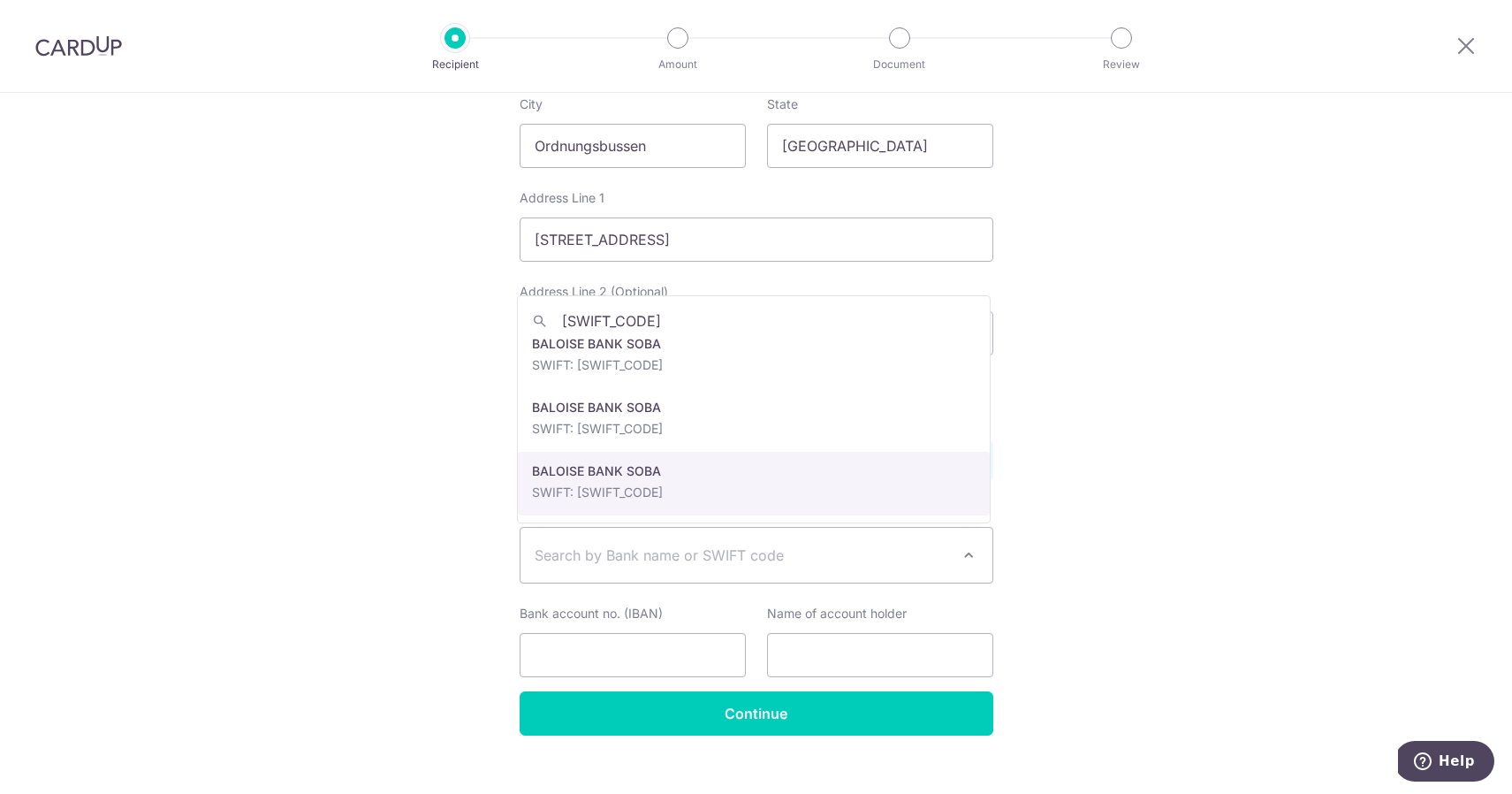
type input "KBSOCH22"
select select "17363"
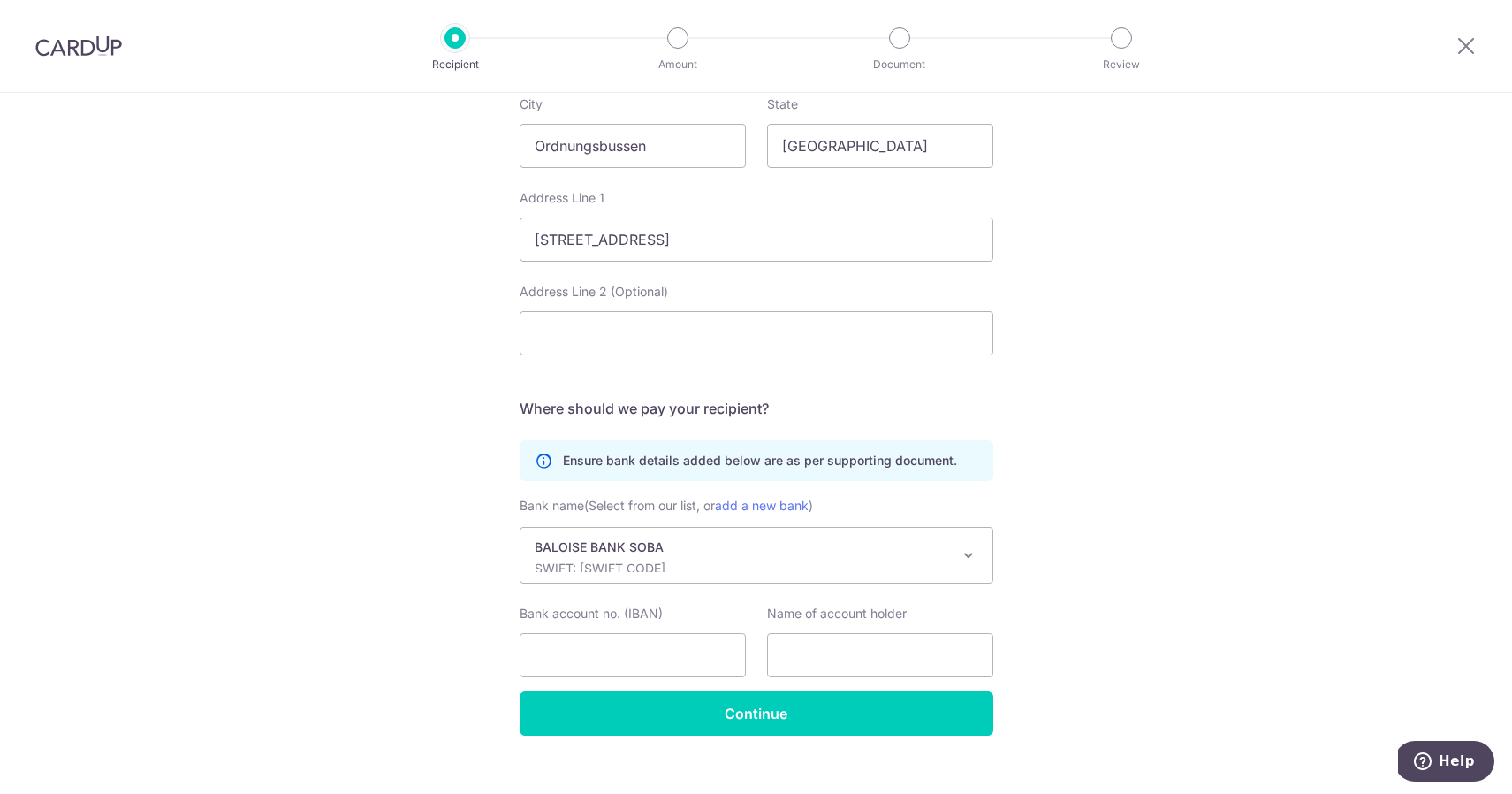
scroll to position [782, 0]
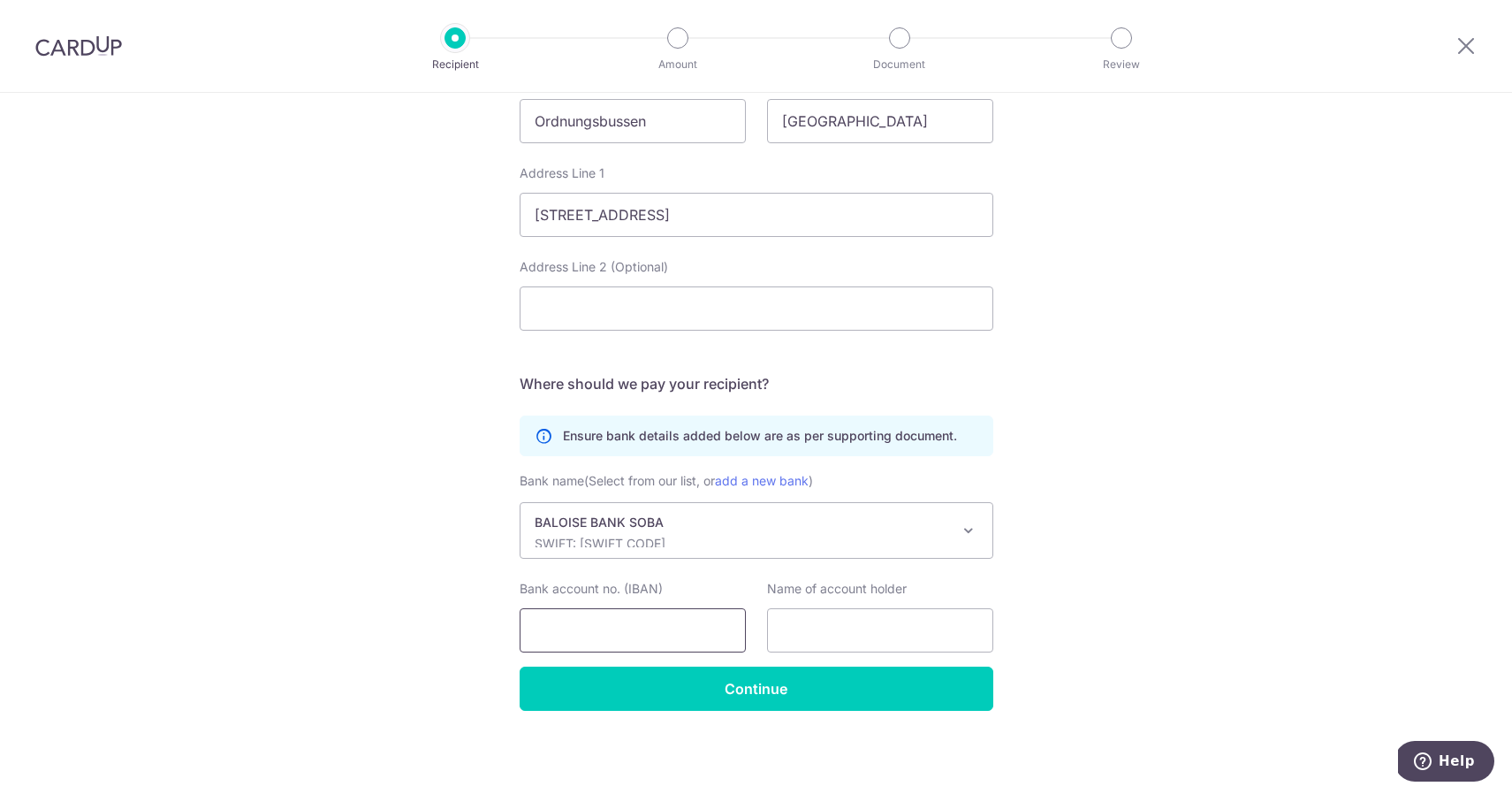
click at [603, 650] on input "Bank account no. (IBAN)" at bounding box center [633, 630] width 226 height 45
paste input "CH90 0833 4101 1045 5200 3"
type input "CH90 0833 4101 1045 5200 3"
click at [823, 653] on div "Bank name (Select from our list, or add a new bank ) AARGAUISCHE KANTONALBANK A…" at bounding box center [756, 569] width 473 height 197
paste input "Polizei Kanton Solothurn"
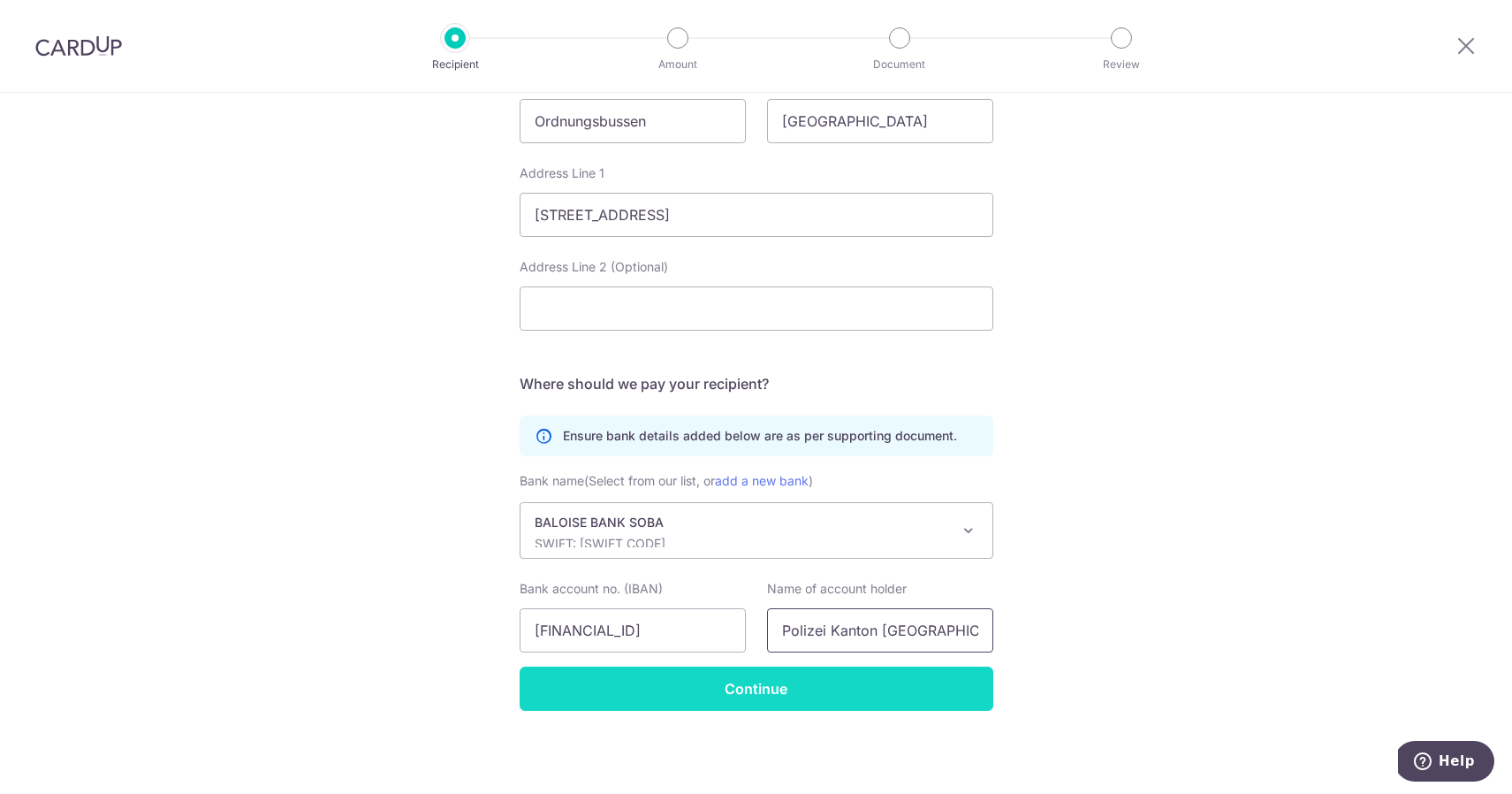
type input "Polizei Kanton Solothurn"
click at [803, 689] on input "Continue" at bounding box center [756, 688] width 473 height 45
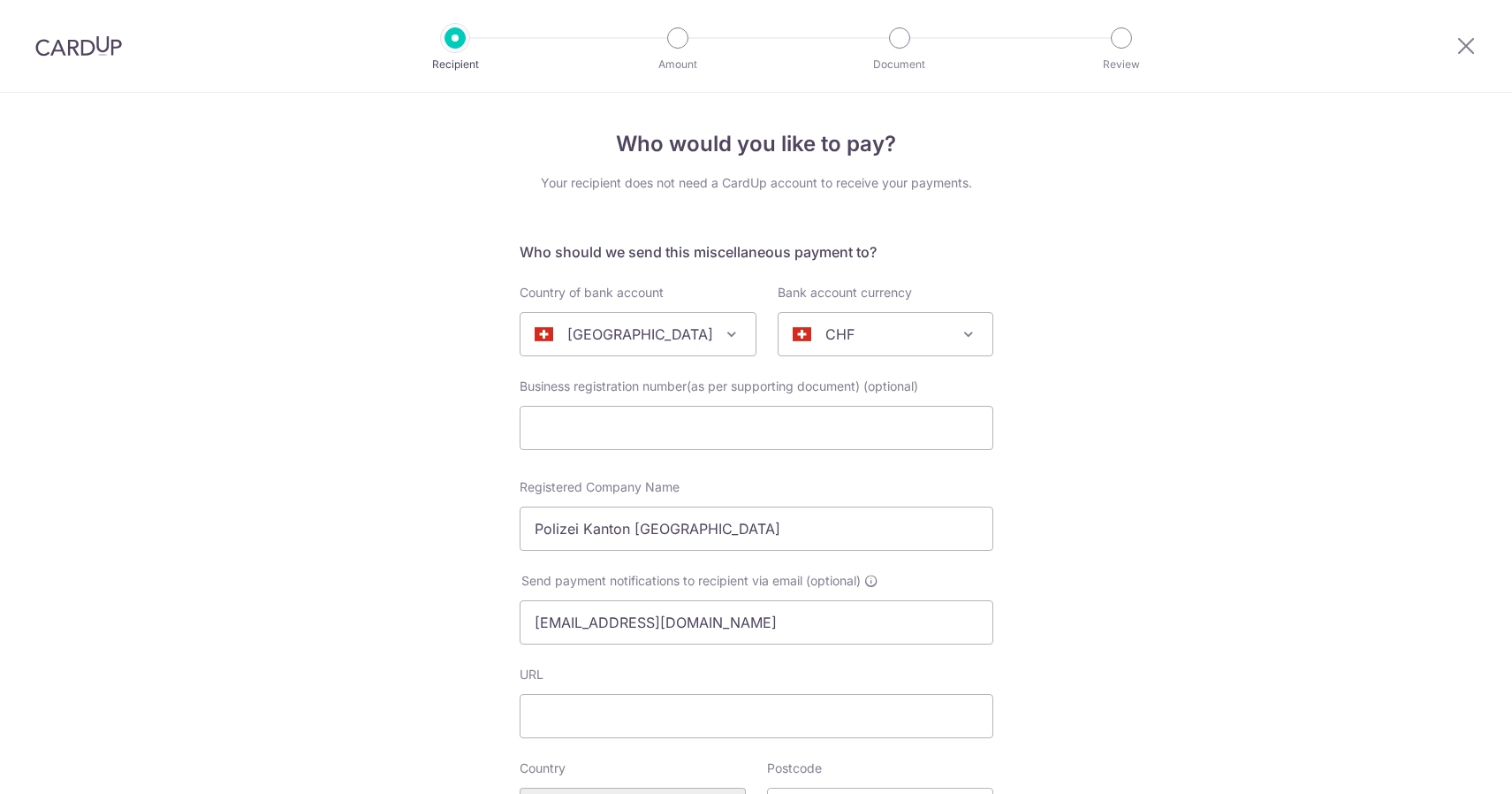
select select "17363"
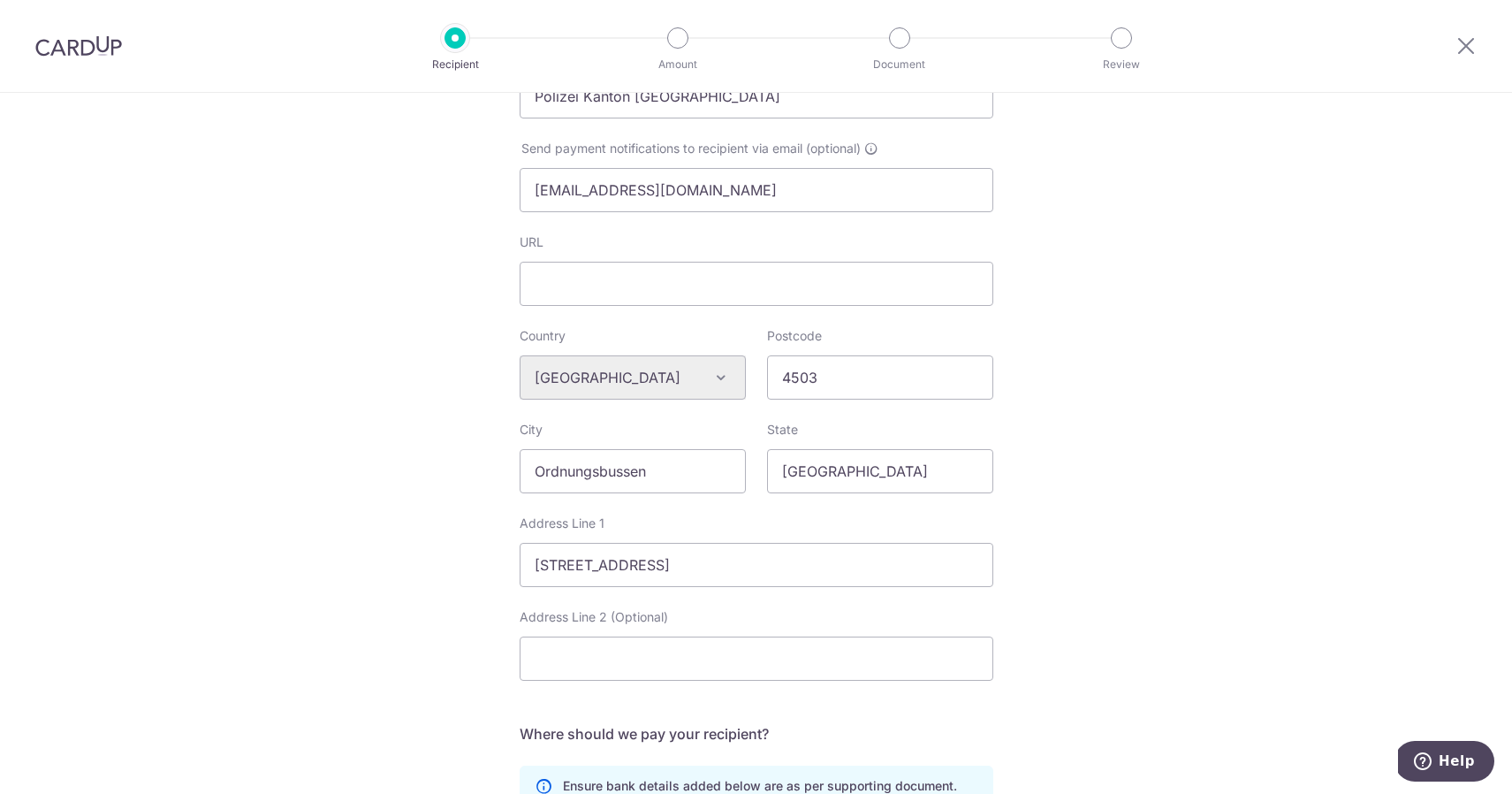
scroll to position [807, 0]
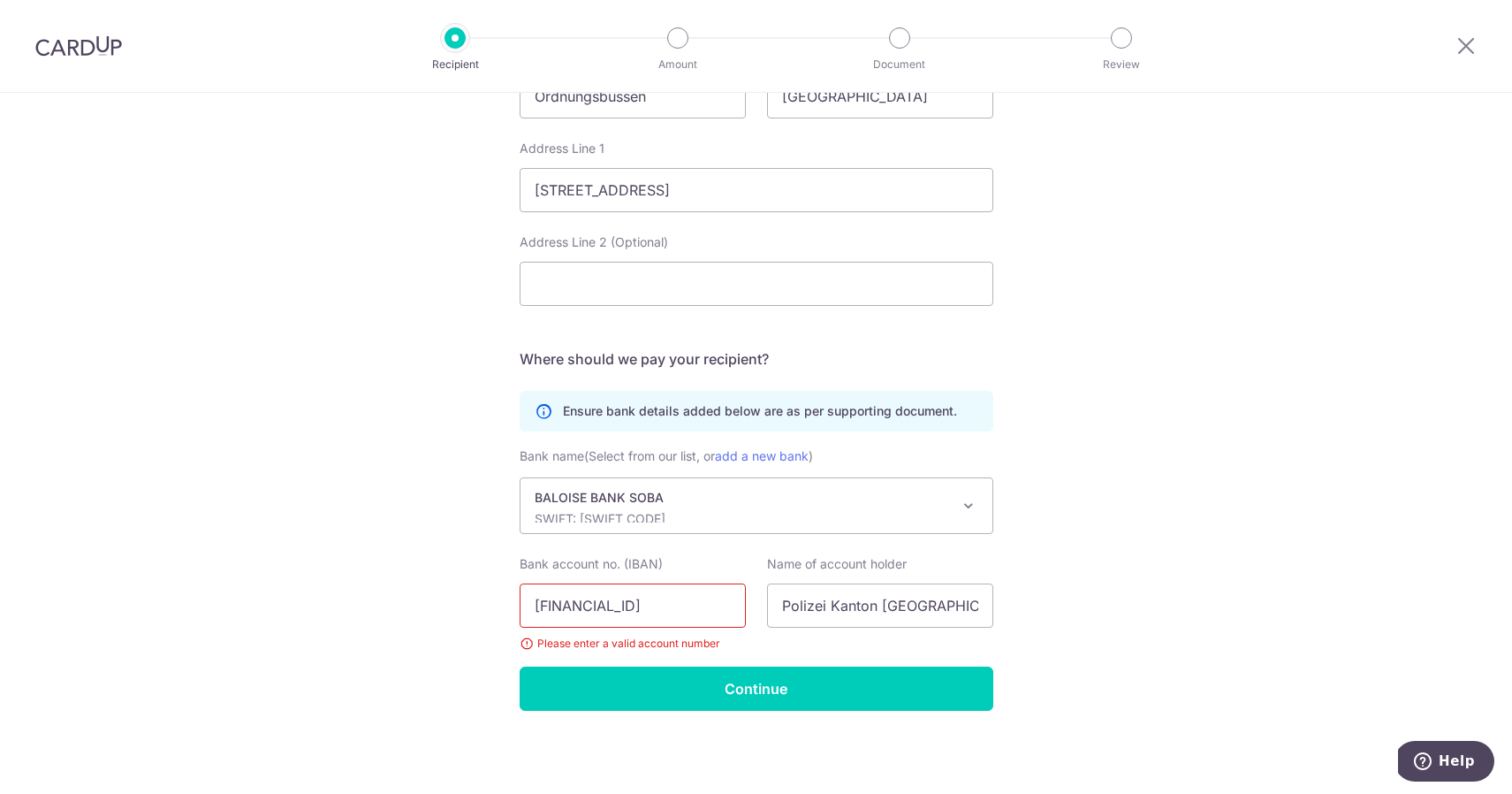
click at [573, 608] on input "CH90 0833 4101 1045 5200 3" at bounding box center [633, 605] width 226 height 45
click at [610, 603] on input "CH900833 4101 1045 5200 3" at bounding box center [633, 605] width 226 height 45
click at [638, 602] on input "CH9008334101 1045 5200 3" at bounding box center [633, 605] width 226 height 45
click at [674, 603] on input "CH90083341011045 5200 3" at bounding box center [633, 605] width 226 height 45
click at [706, 604] on input "CH900833410110455200 3" at bounding box center [633, 605] width 226 height 45
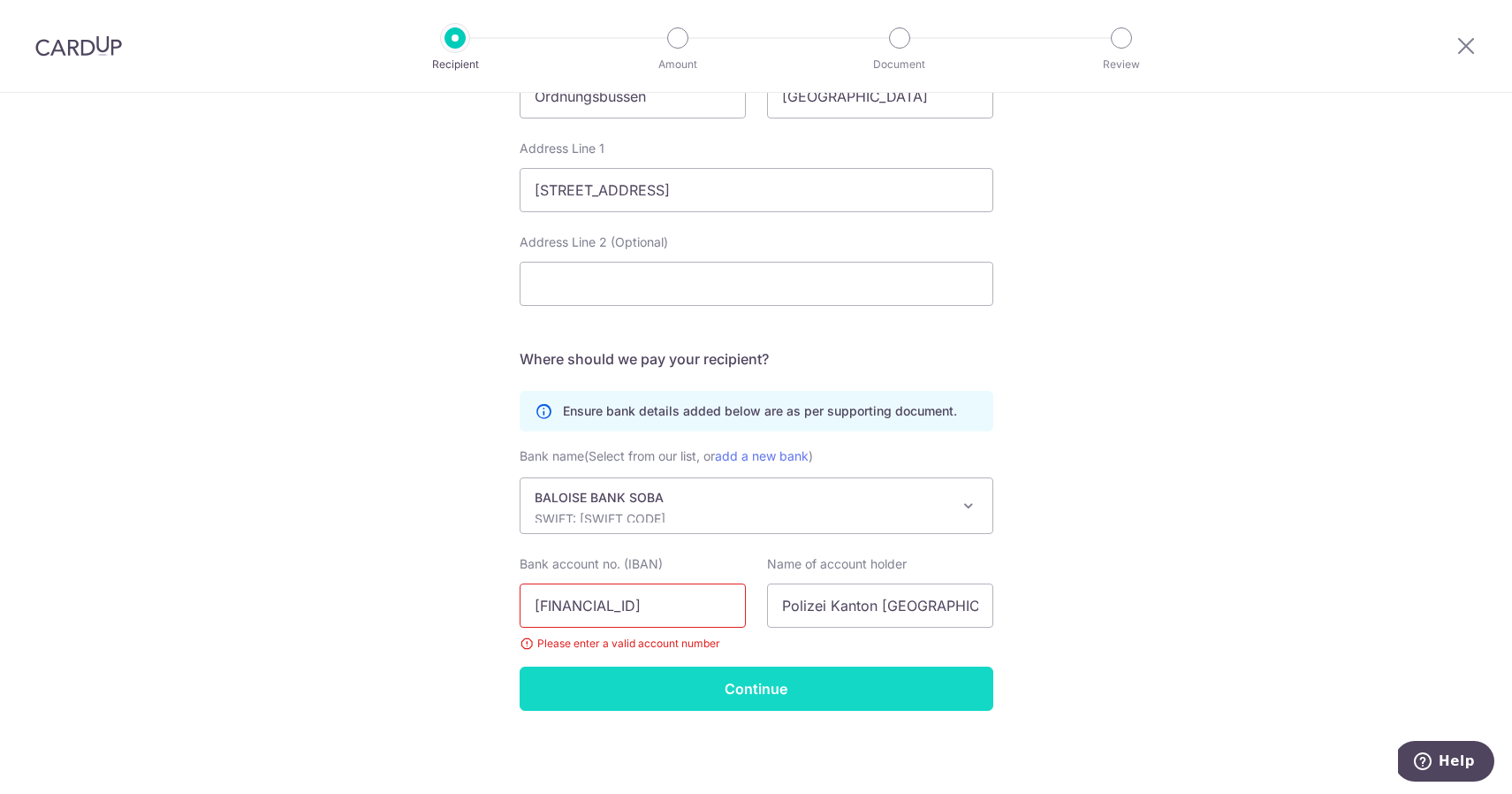
type input "CH9008334101104552003"
click at [771, 672] on input "Continue" at bounding box center [756, 688] width 473 height 45
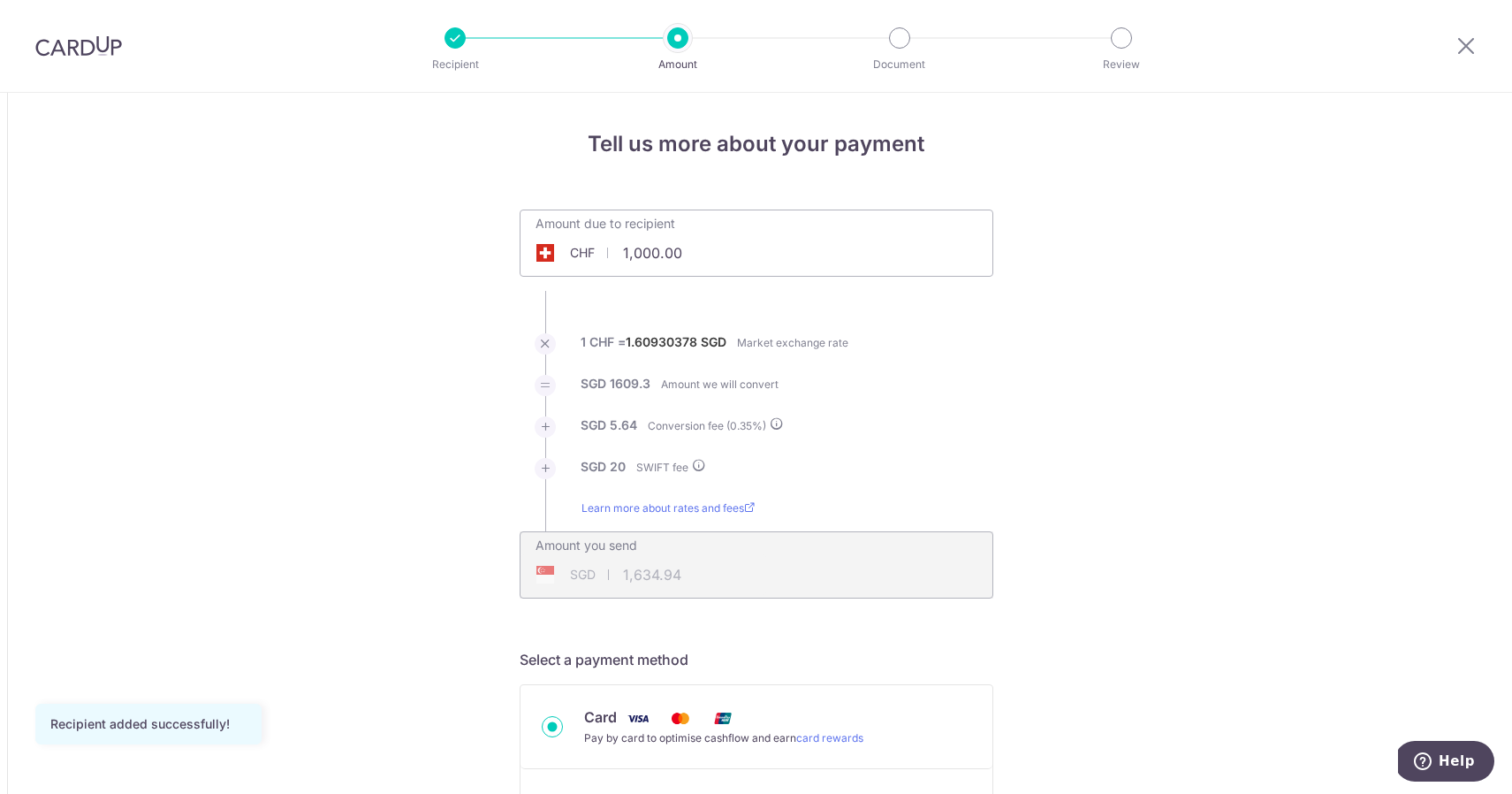
click at [662, 252] on input "1,000.00" at bounding box center [657, 252] width 273 height 41
type input "180.00"
type input "310.67"
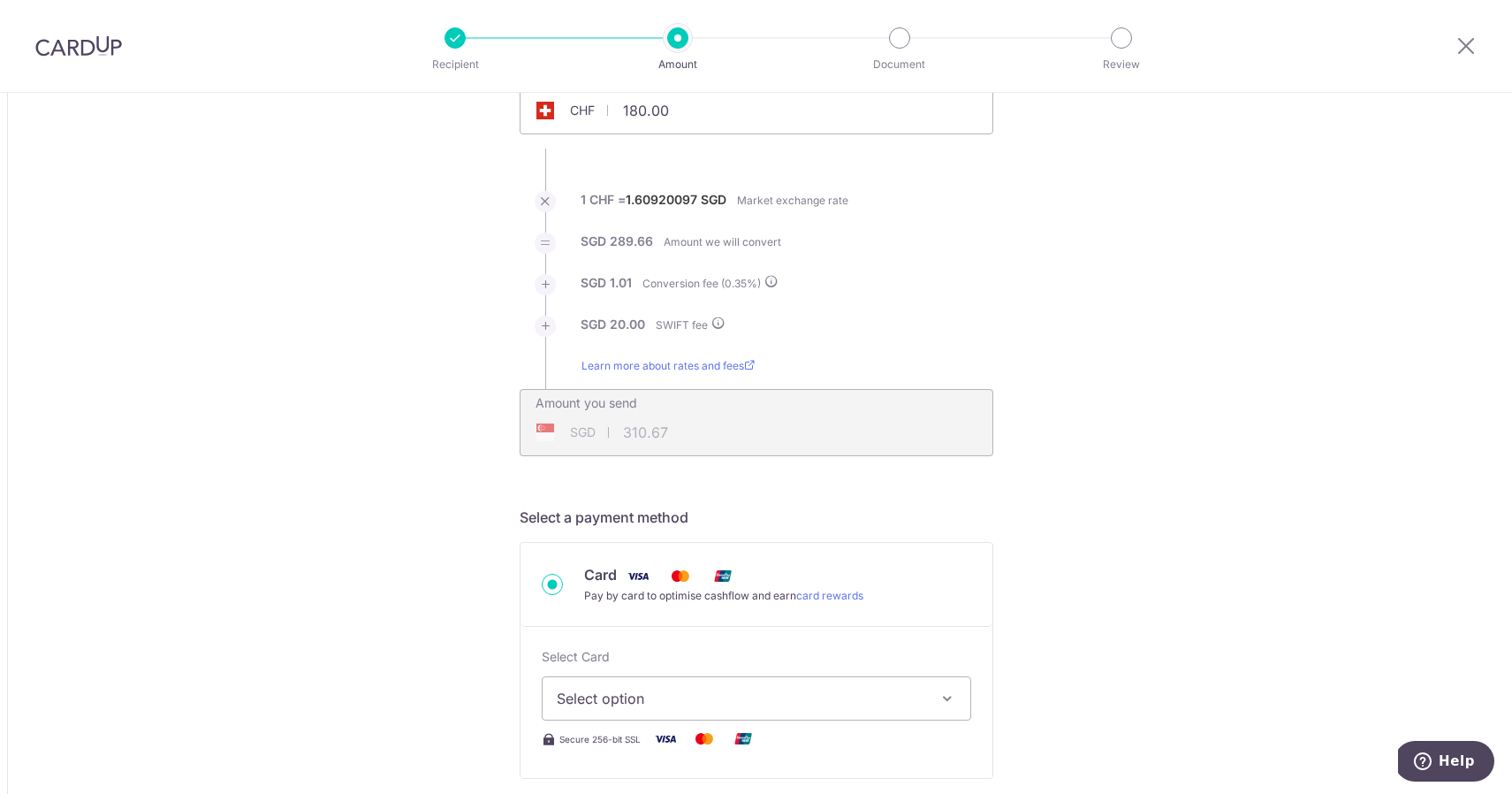
scroll to position [318, 0]
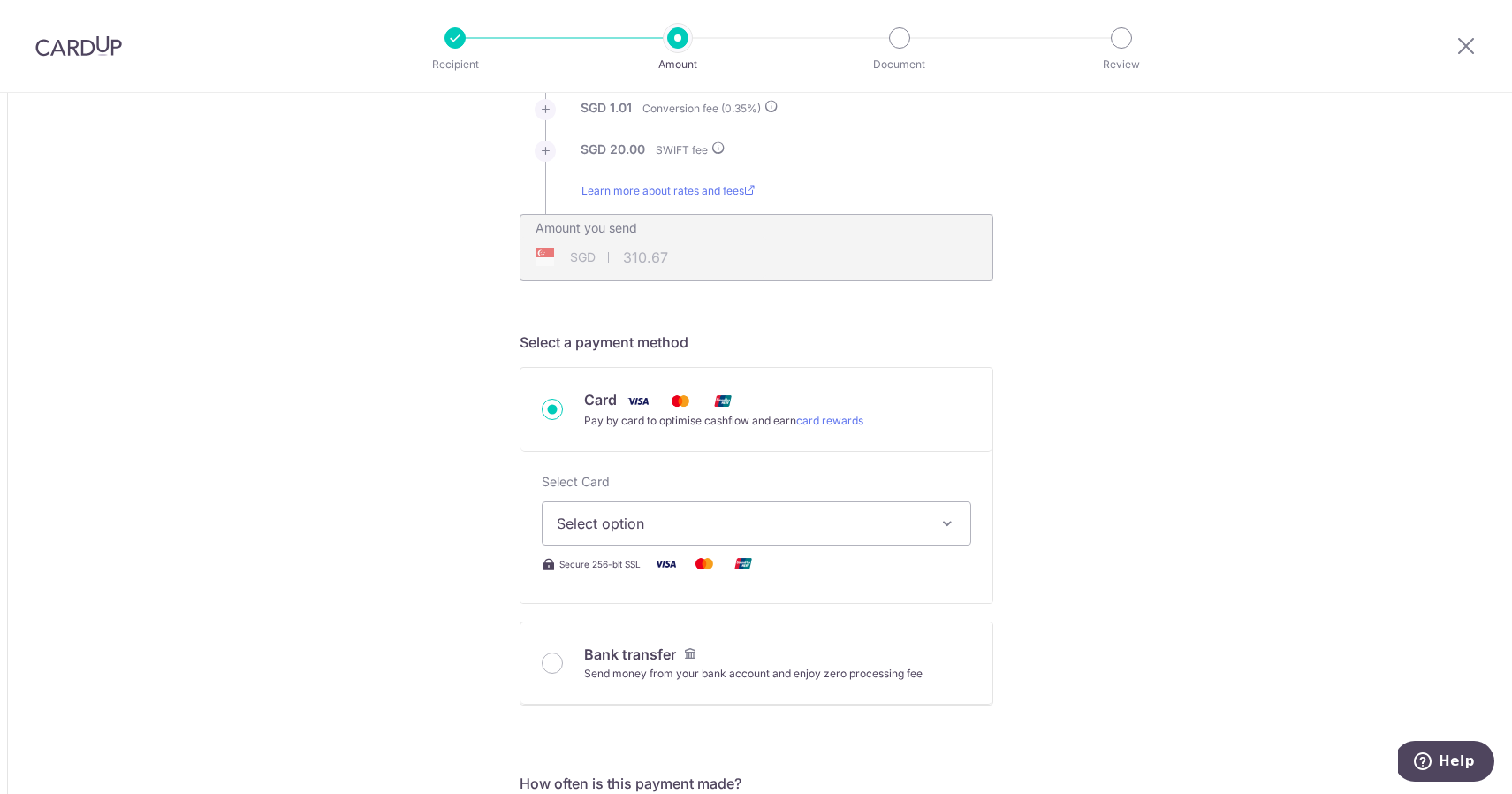
click at [776, 520] on span "Select option" at bounding box center [740, 522] width 367 height 21
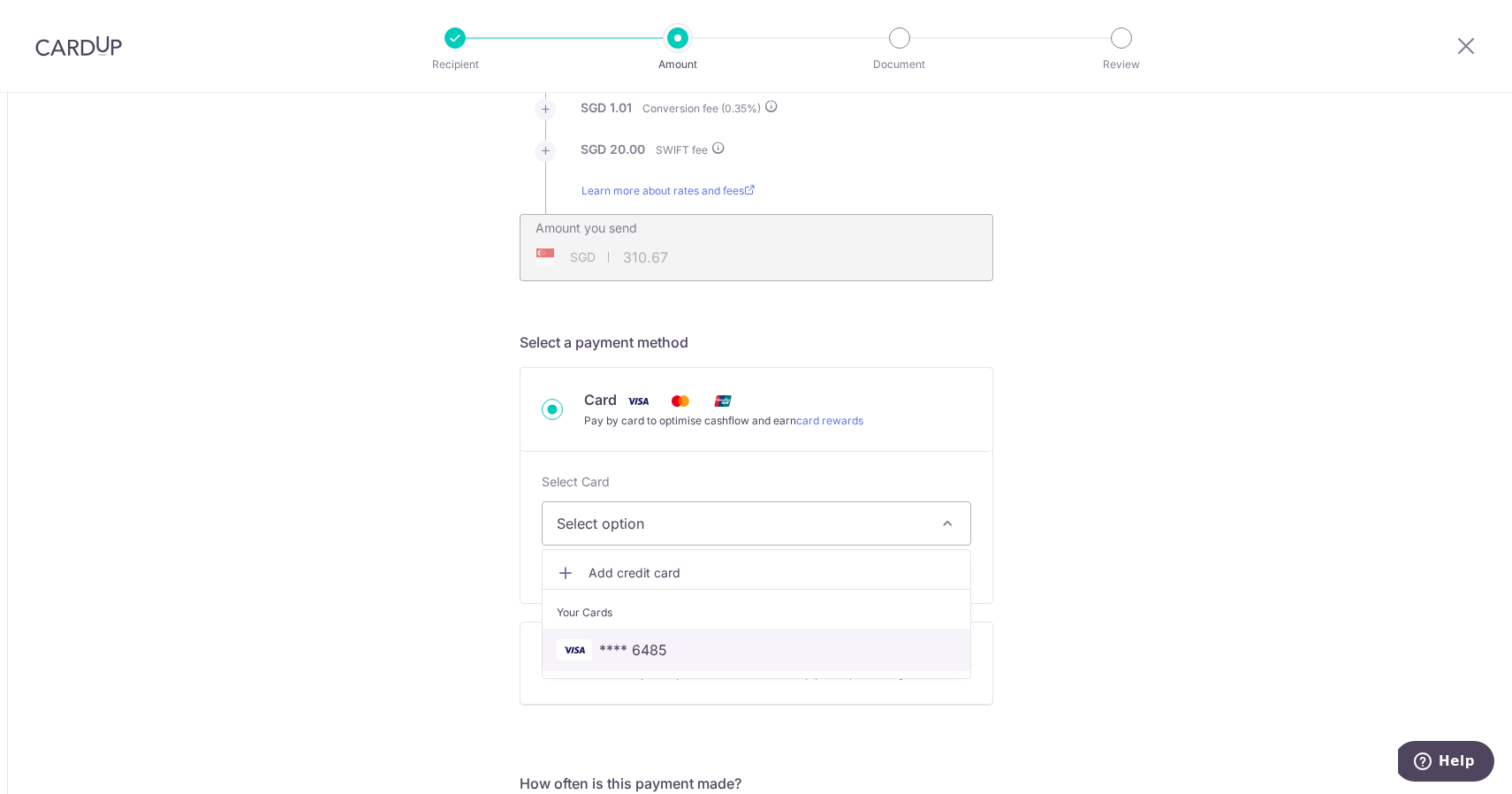
click at [767, 640] on span "**** 6485" at bounding box center [756, 649] width 400 height 21
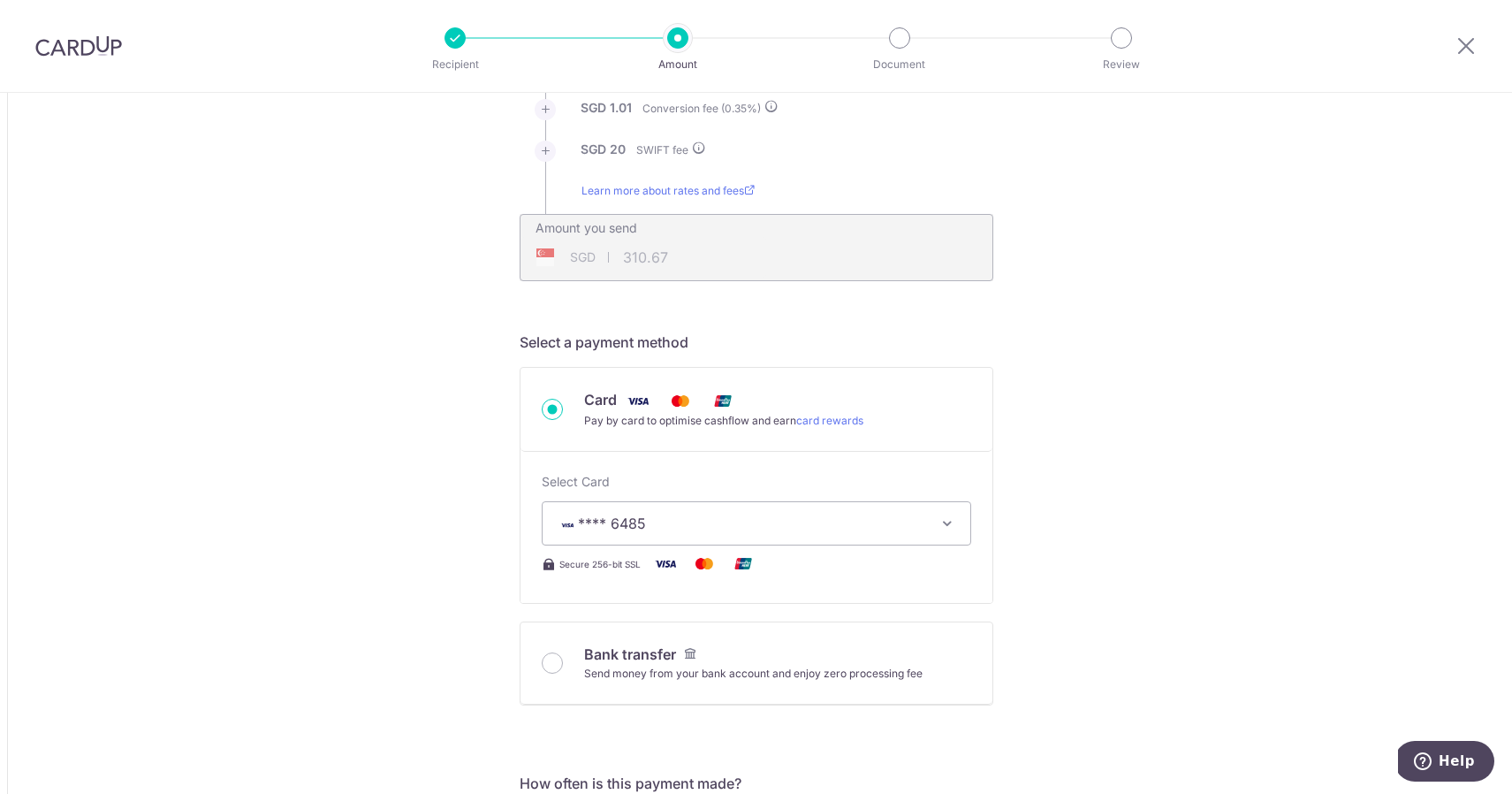
type input "180.00"
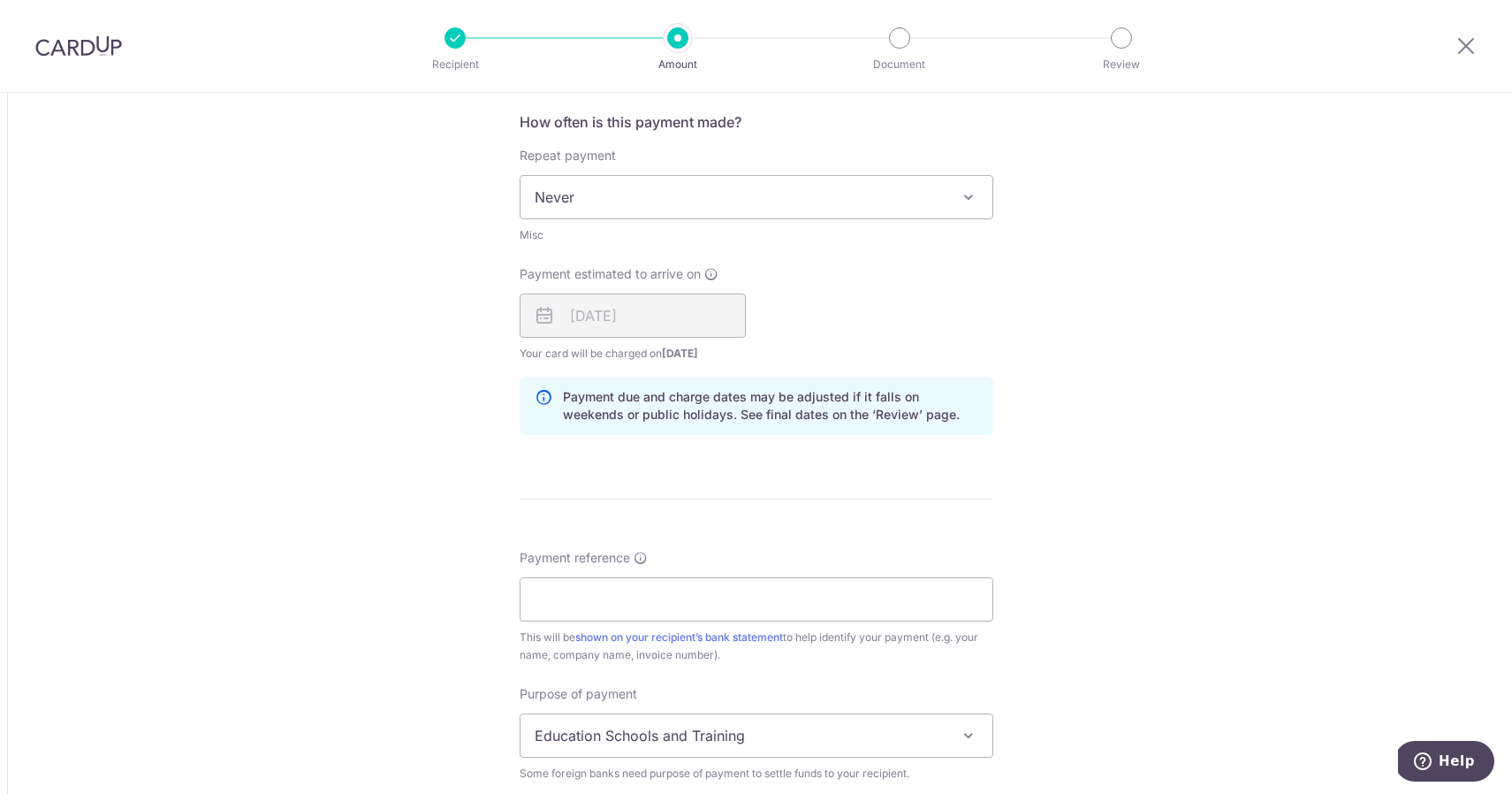
scroll to position [1426, 0]
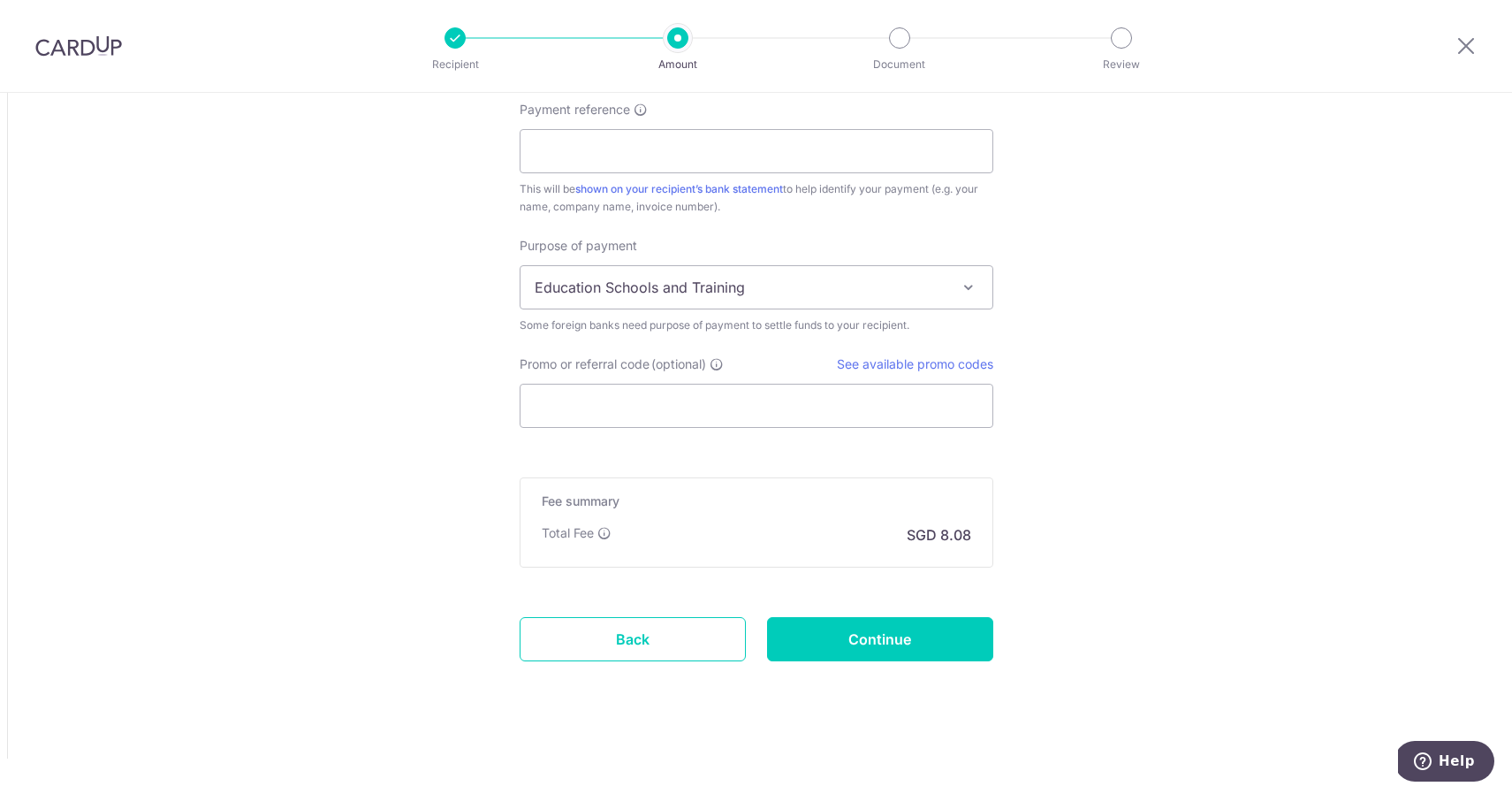
click at [795, 288] on span "Education Schools and Training" at bounding box center [757, 287] width 472 height 43
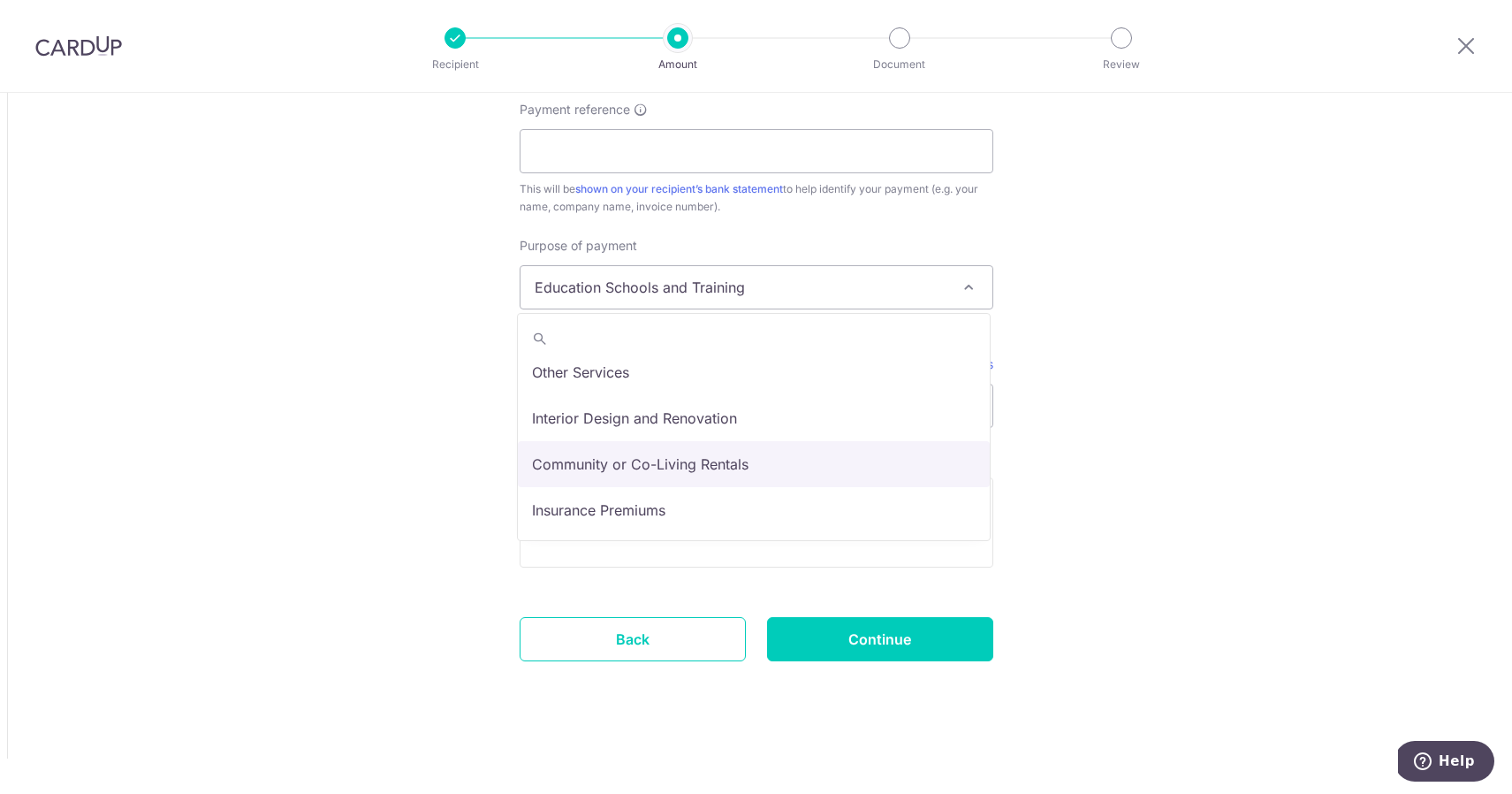
scroll to position [107, 0]
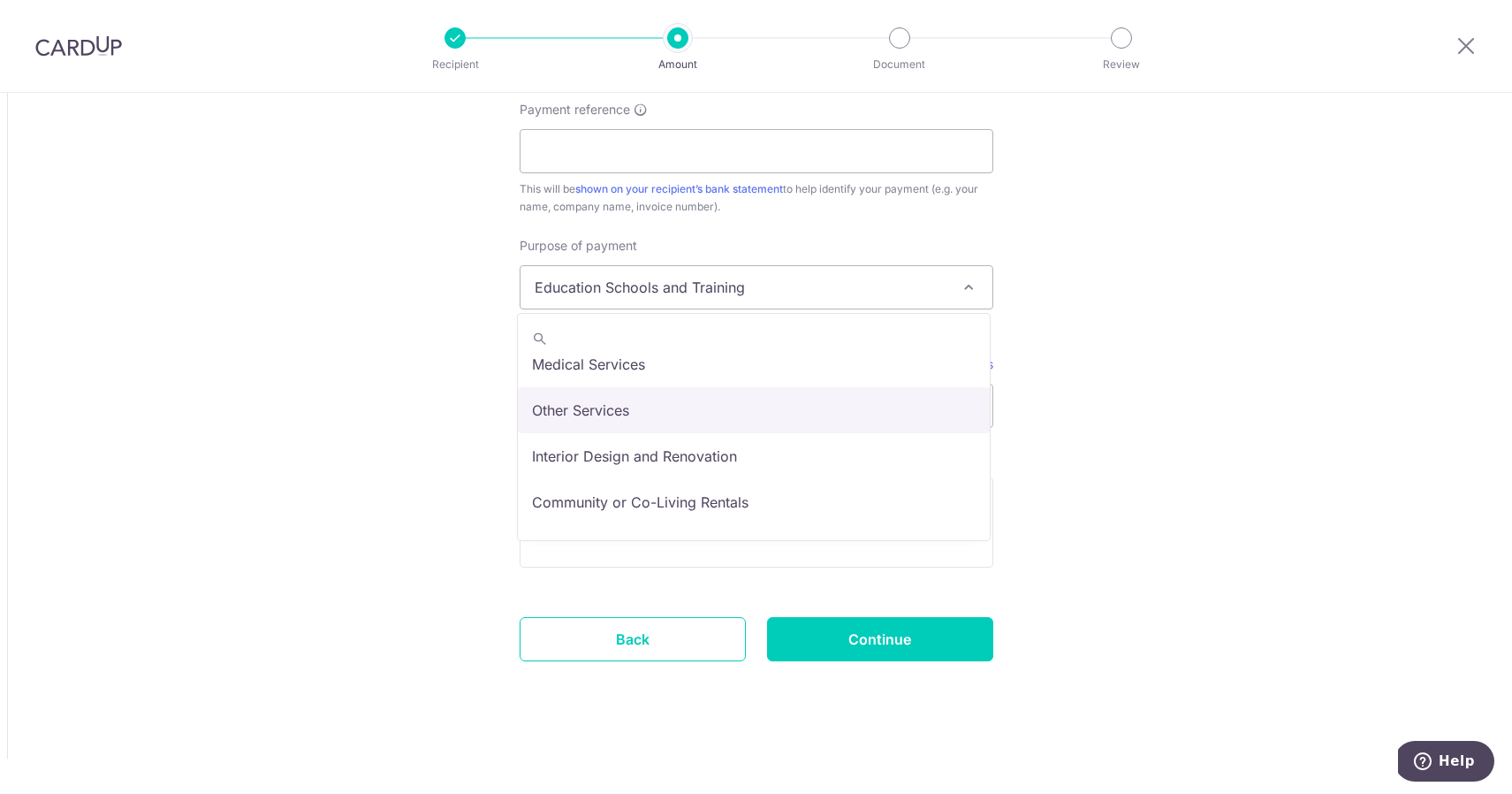
select select "Other Services"
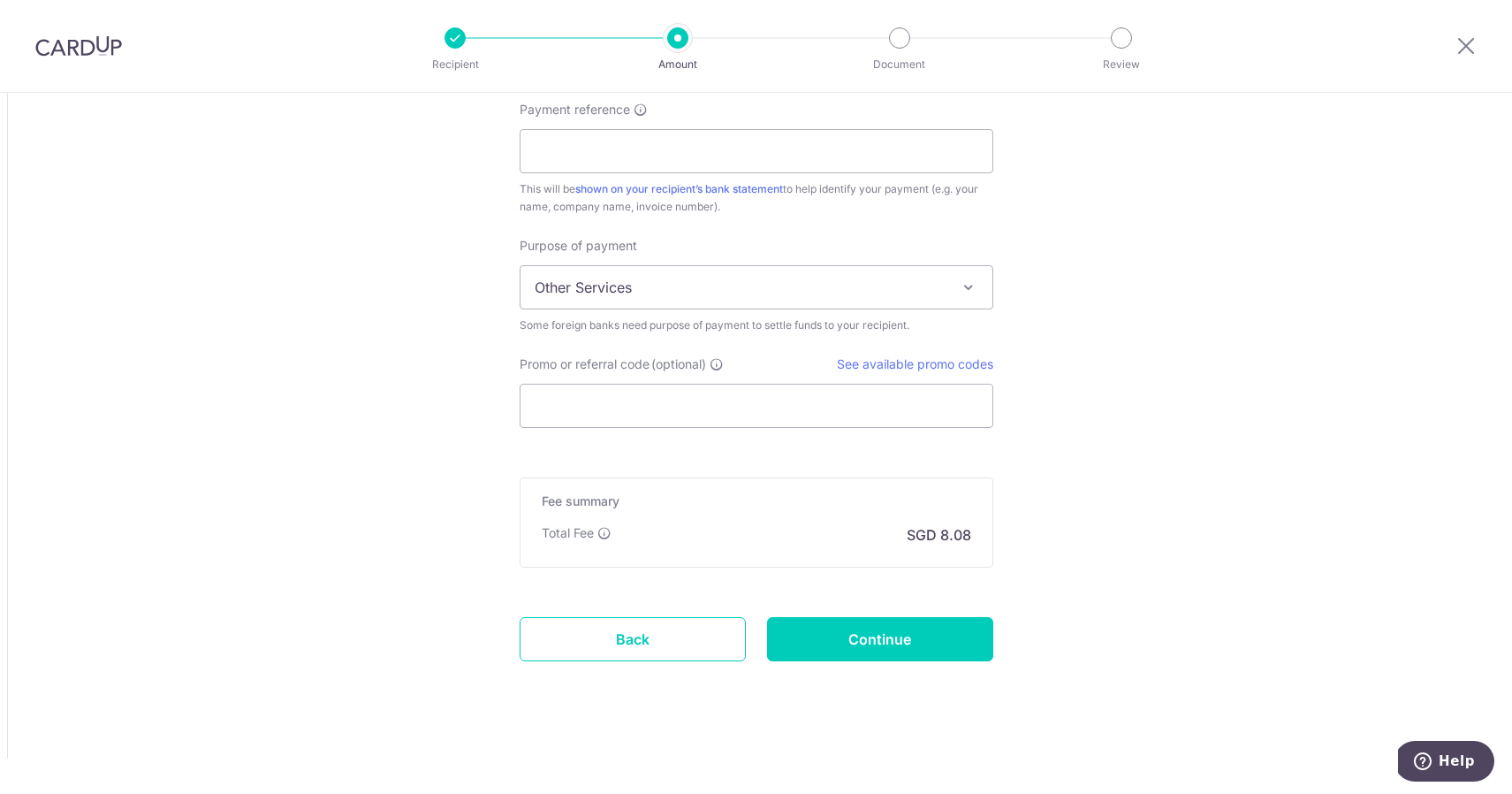
scroll to position [1382, 0]
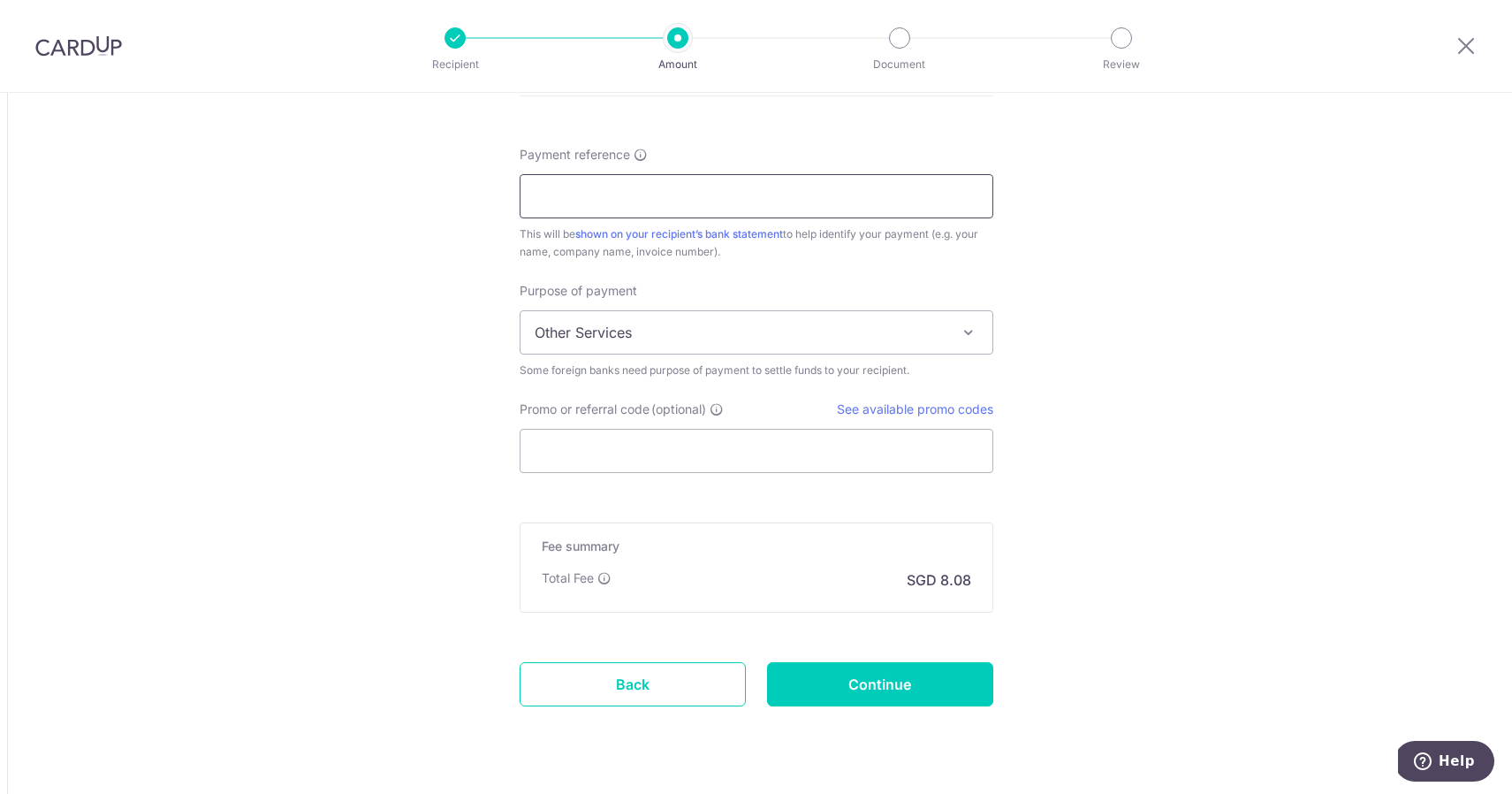
click at [616, 208] on input "Payment reference" at bounding box center [756, 196] width 473 height 45
paste input "5184586 / AI 53416"
type input "5184586 / AI 53416"
click at [880, 686] on input "Continue" at bounding box center [880, 684] width 226 height 45
type input "Create Schedule"
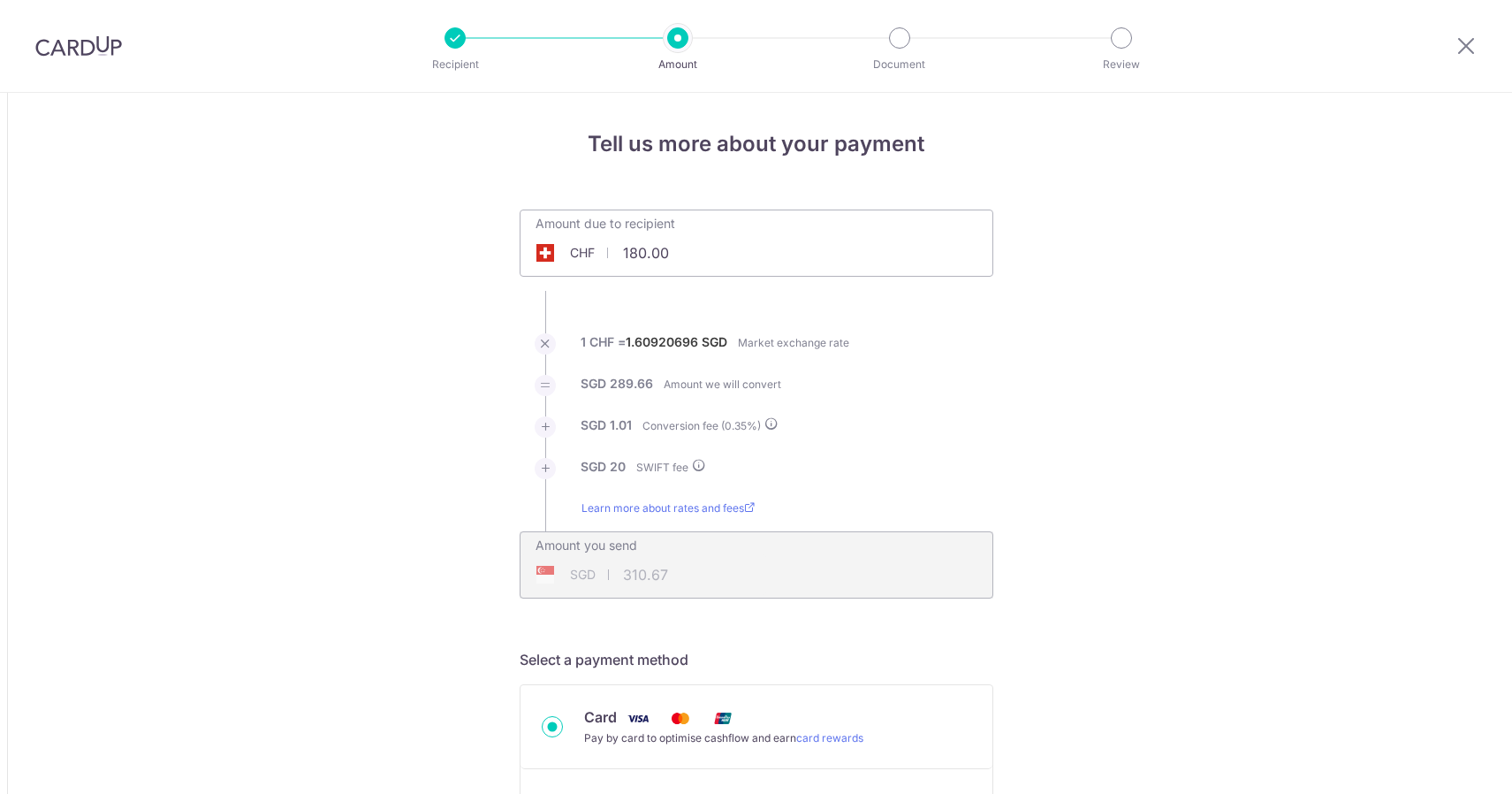
scroll to position [1451, 0]
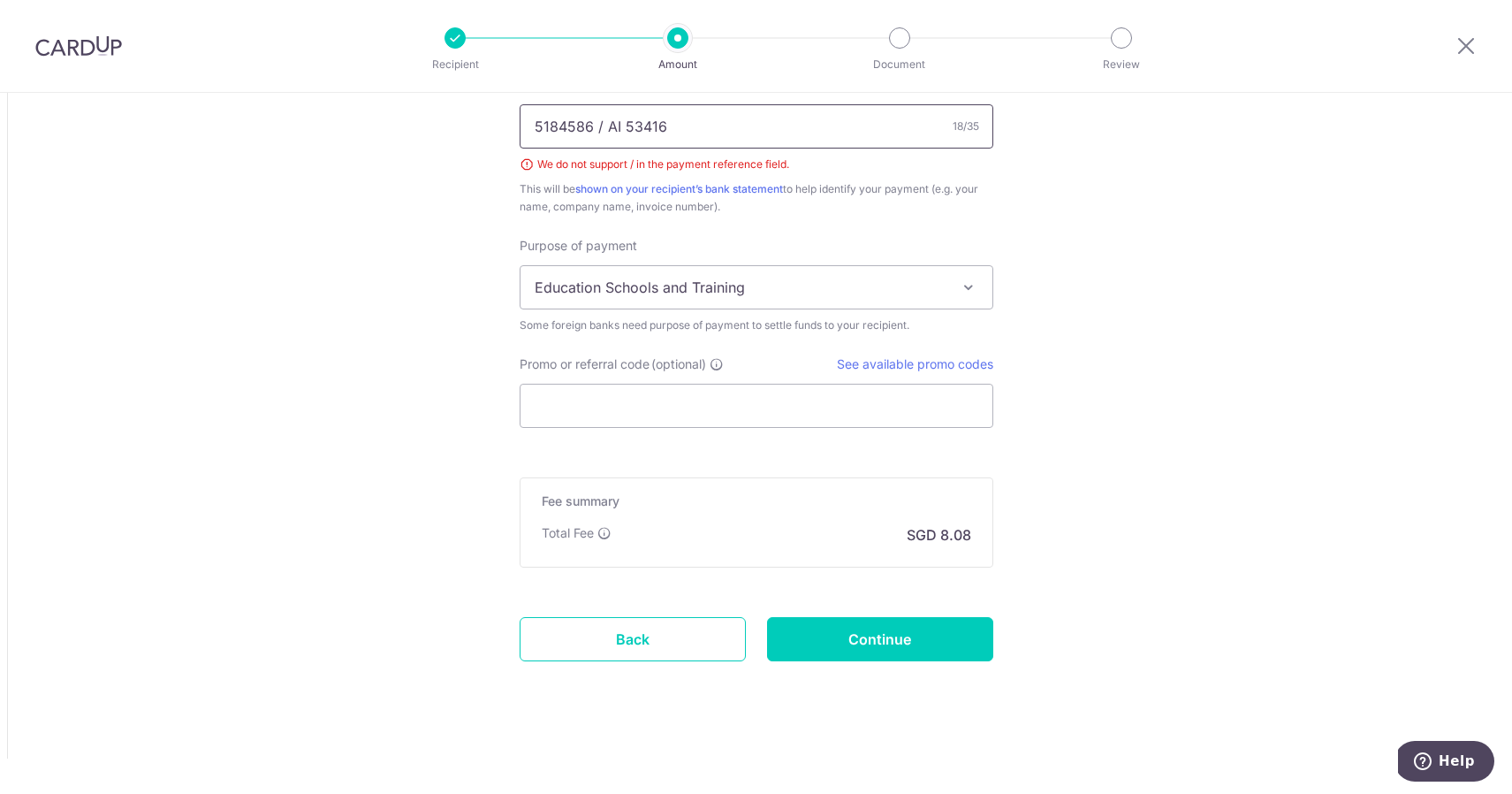
click at [601, 126] on input "5184586 / AI 53416" at bounding box center [756, 126] width 473 height 45
type input "5184586 AI 53416"
click at [885, 642] on input "Continue" at bounding box center [880, 639] width 226 height 45
type input "Create Schedule"
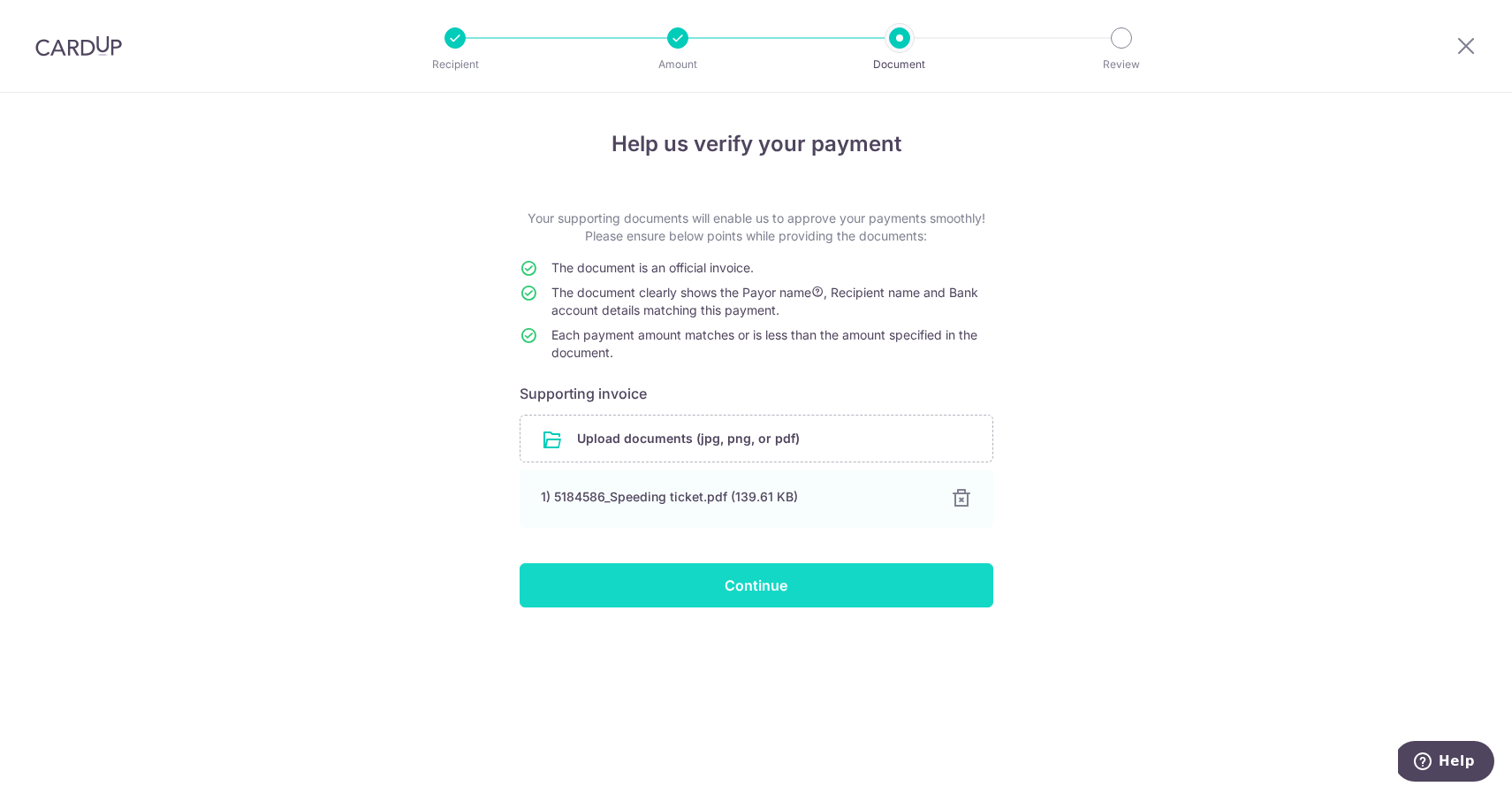
click at [783, 584] on input "Continue" at bounding box center [756, 585] width 473 height 45
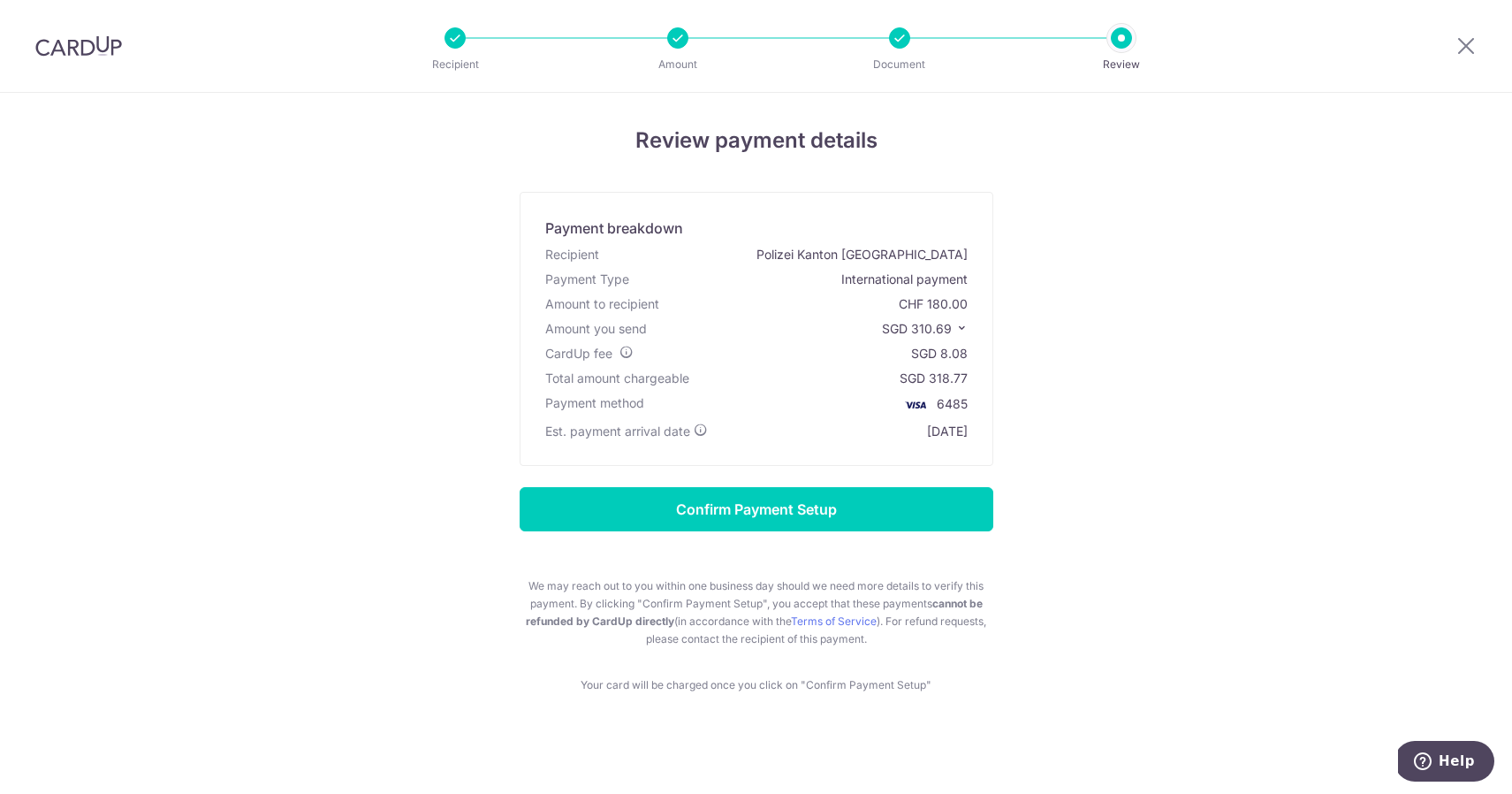
scroll to position [8, 0]
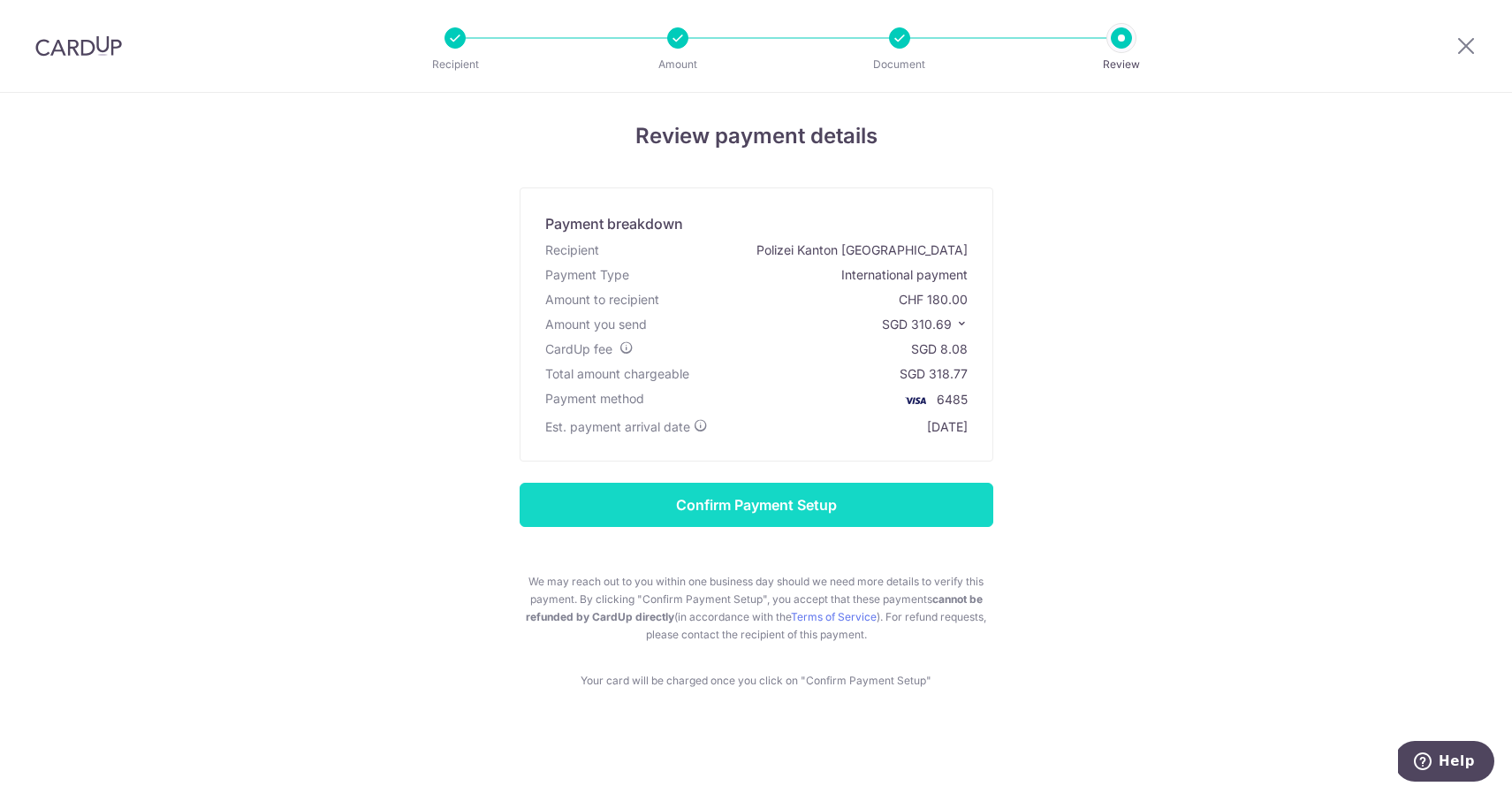
click at [750, 512] on input "Confirm Payment Setup" at bounding box center [756, 504] width 473 height 45
